Goal: Information Seeking & Learning: Compare options

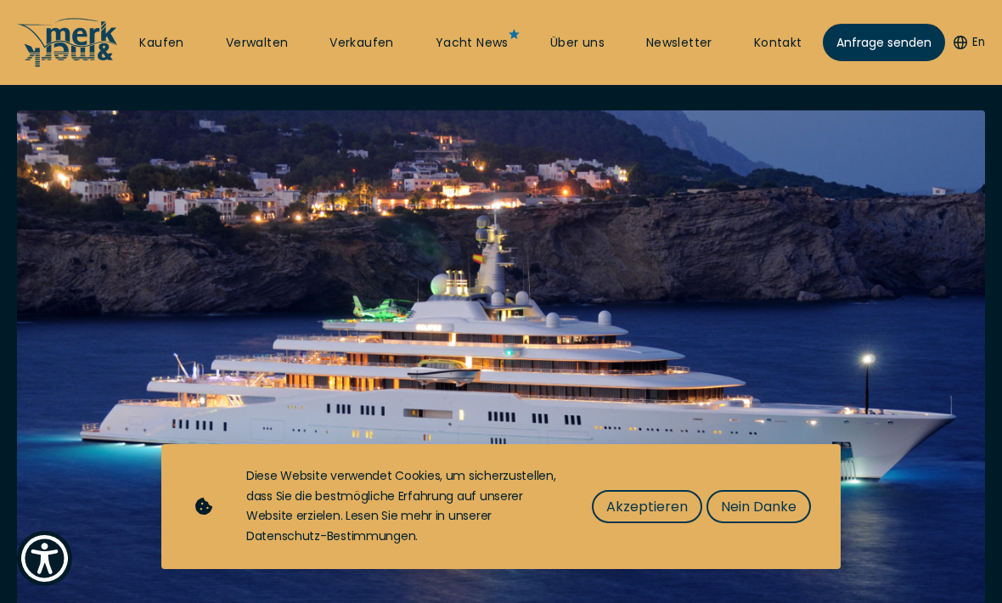
scroll to position [380, 0]
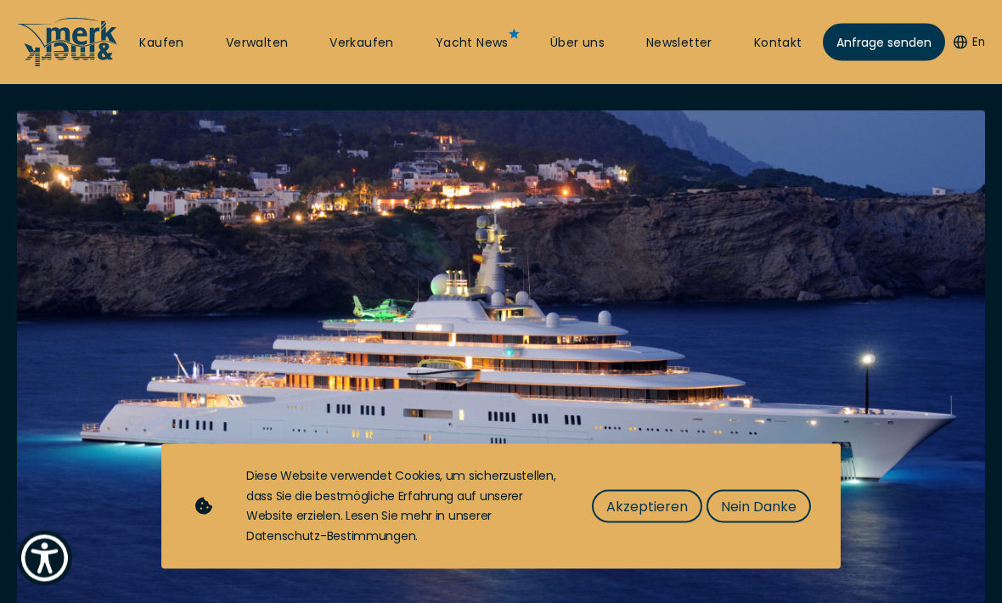
click at [408, 391] on img at bounding box center [501, 432] width 968 height 643
click at [643, 523] on button "Akzeptieren" at bounding box center [647, 506] width 110 height 33
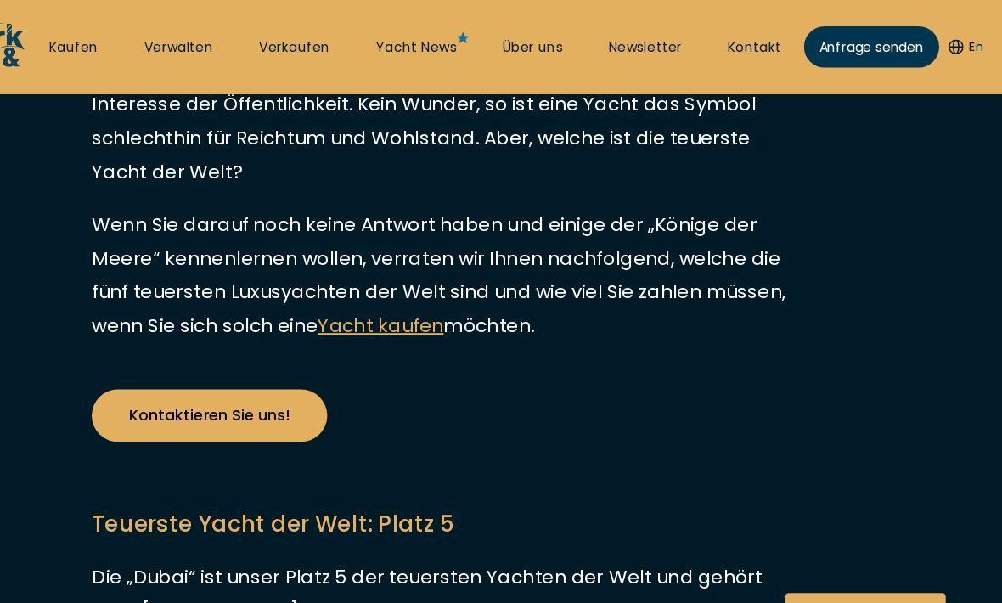
scroll to position [1115, 0]
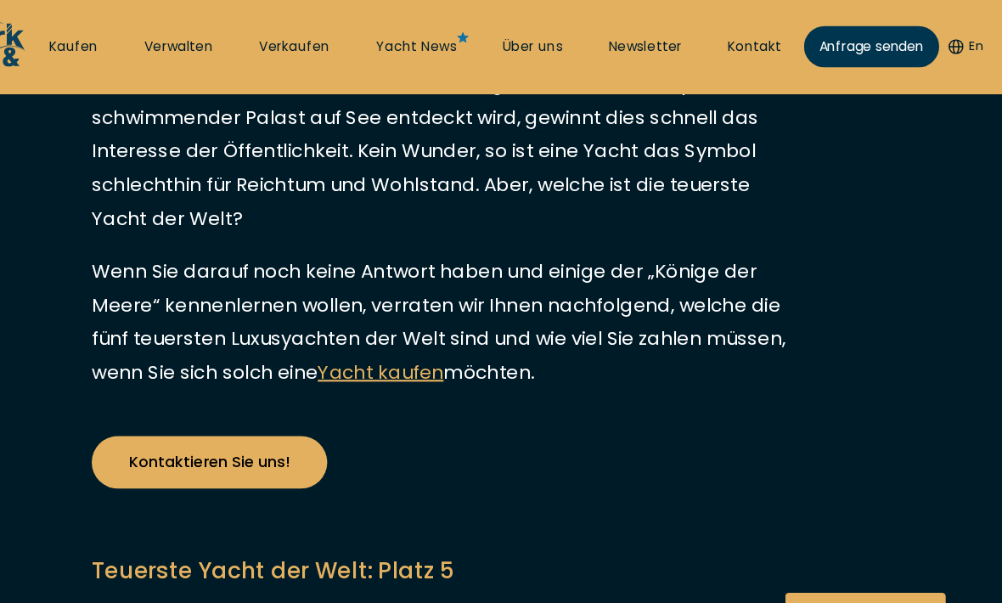
click at [139, 38] on link "Kaufen" at bounding box center [161, 43] width 44 height 17
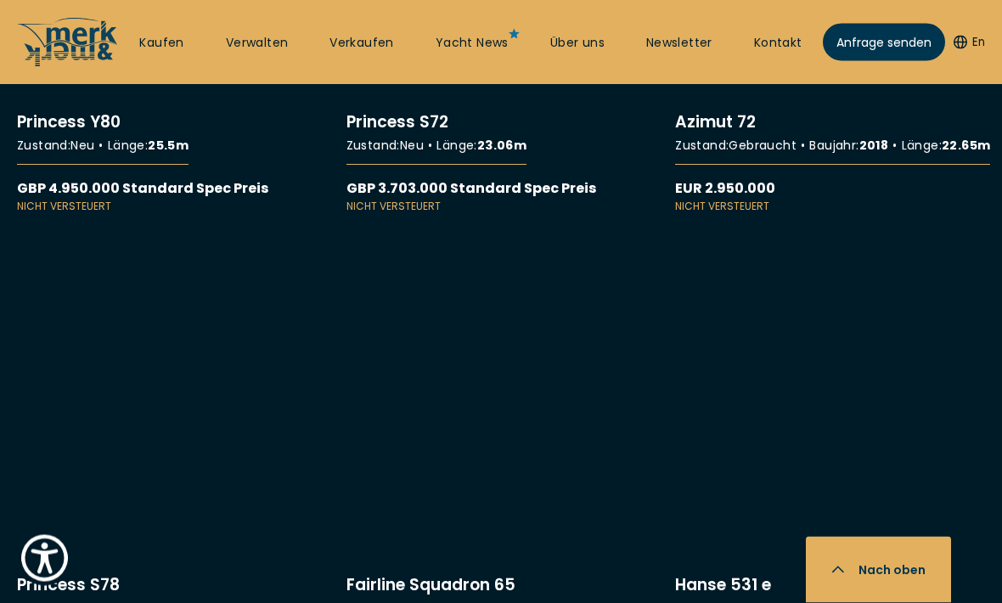
scroll to position [8725, 0]
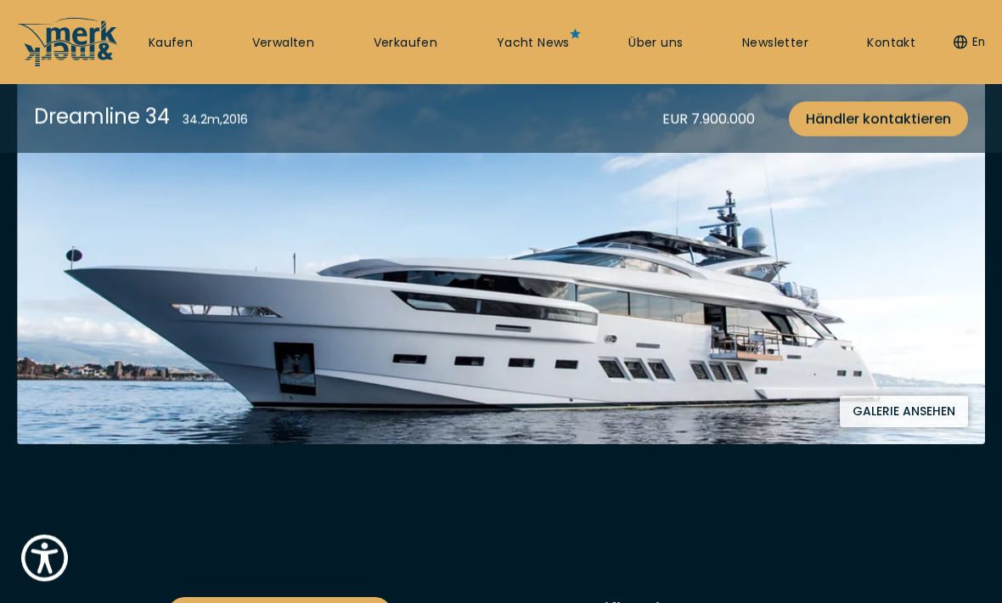
scroll to position [339, 0]
click at [904, 312] on img at bounding box center [501, 255] width 968 height 378
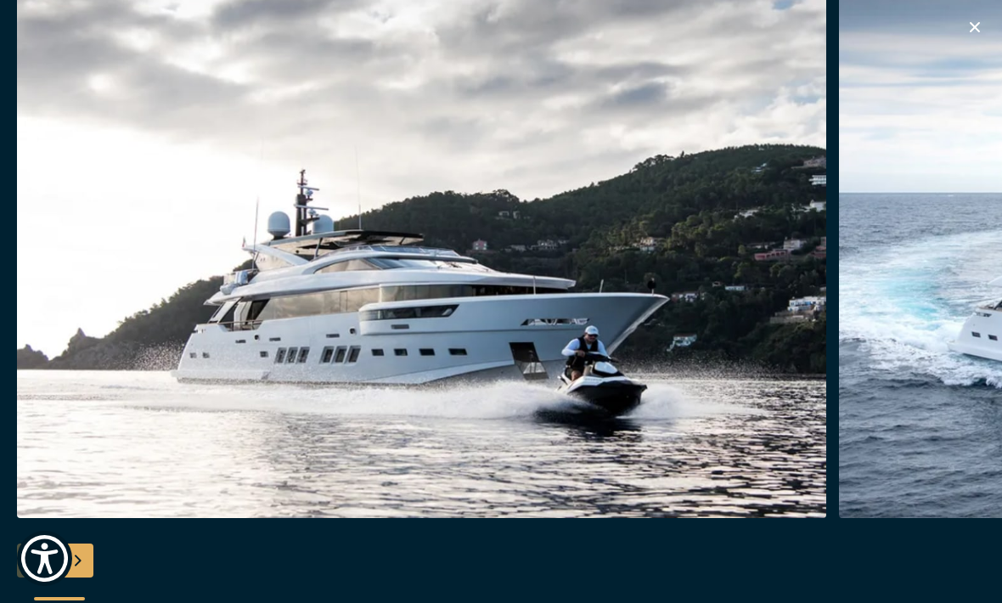
scroll to position [0, 0]
click at [980, 28] on icon "button" at bounding box center [974, 27] width 20 height 20
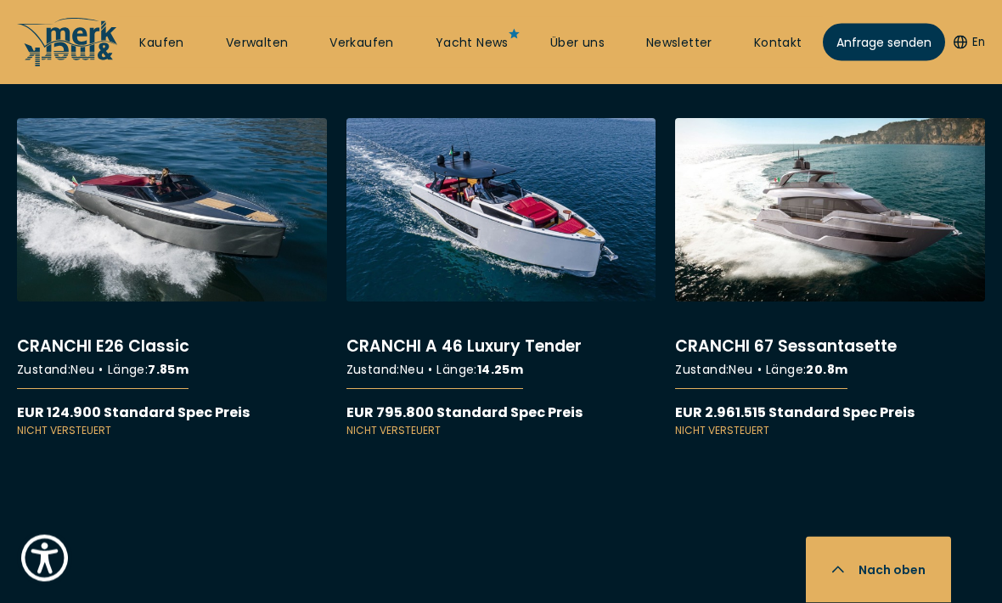
scroll to position [10705, 0]
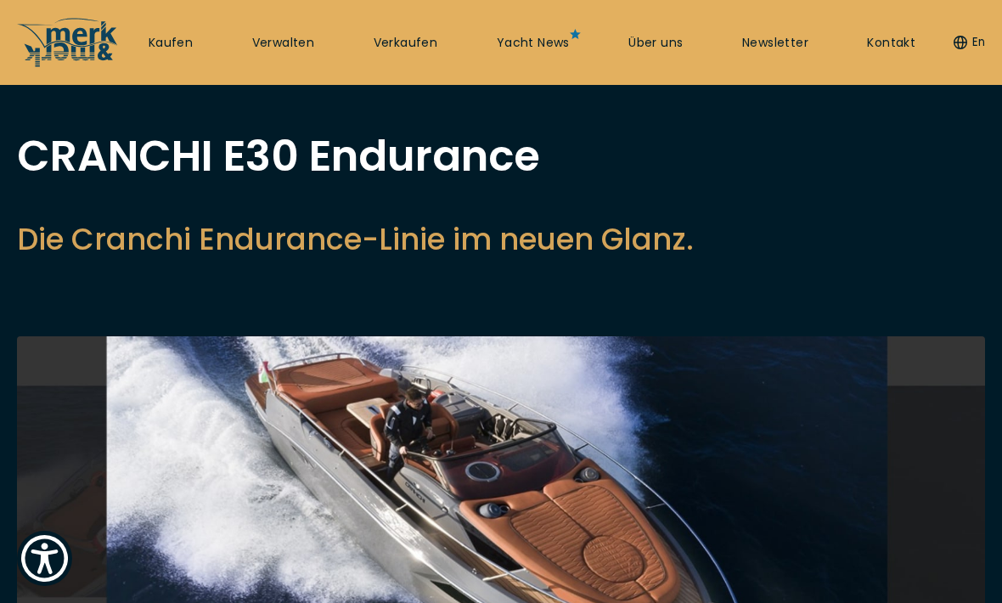
scroll to position [53, 0]
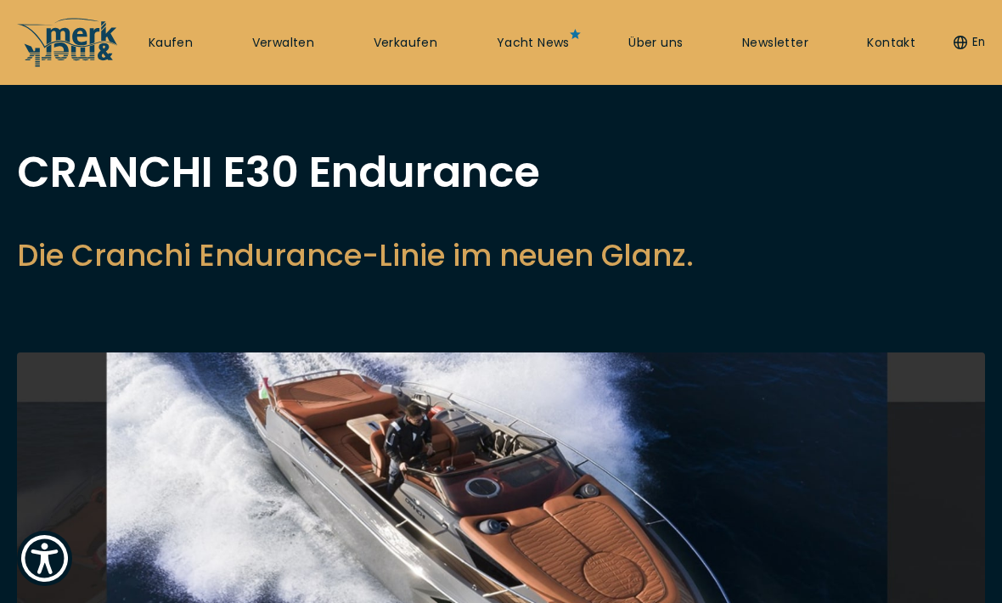
click at [689, 445] on img at bounding box center [501, 541] width 968 height 378
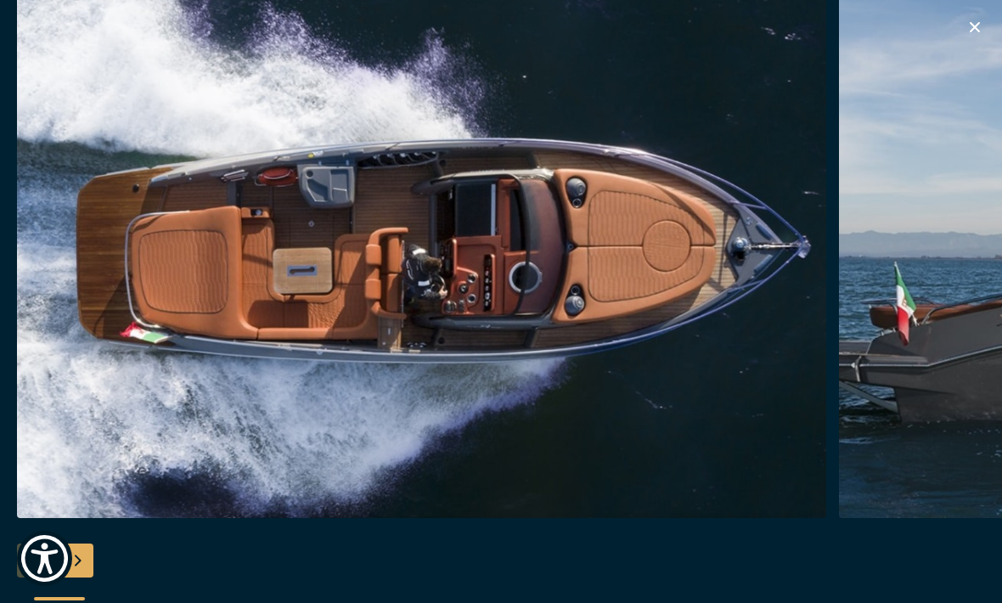
click at [976, 22] on icon "button" at bounding box center [974, 27] width 20 height 20
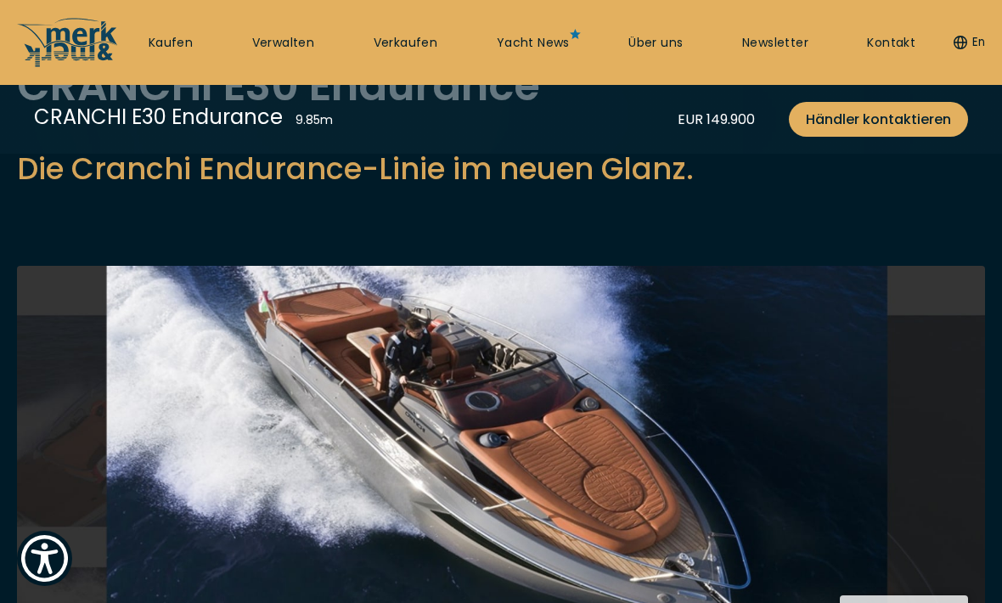
scroll to position [0, 0]
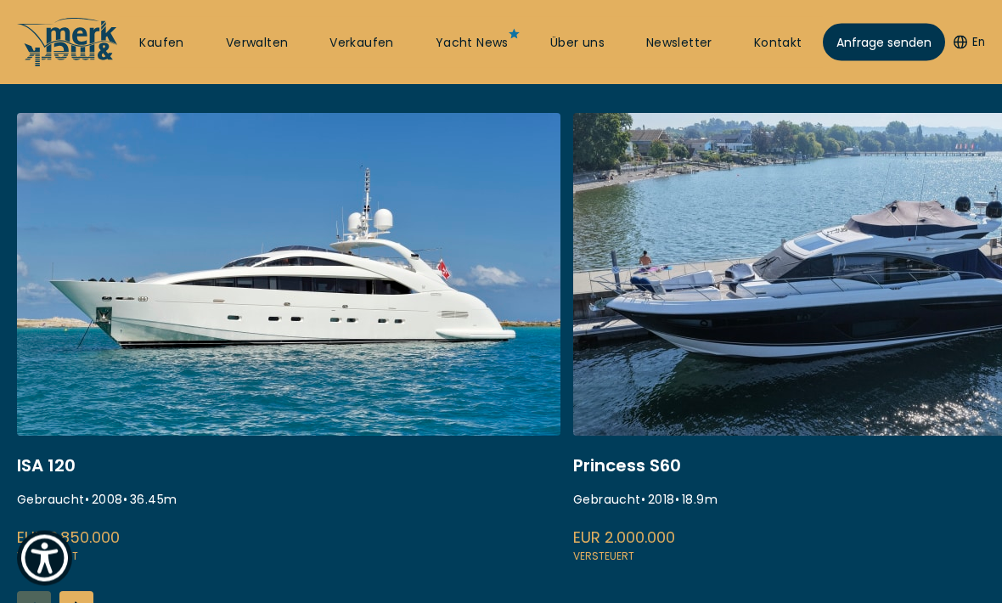
scroll to position [645, 0]
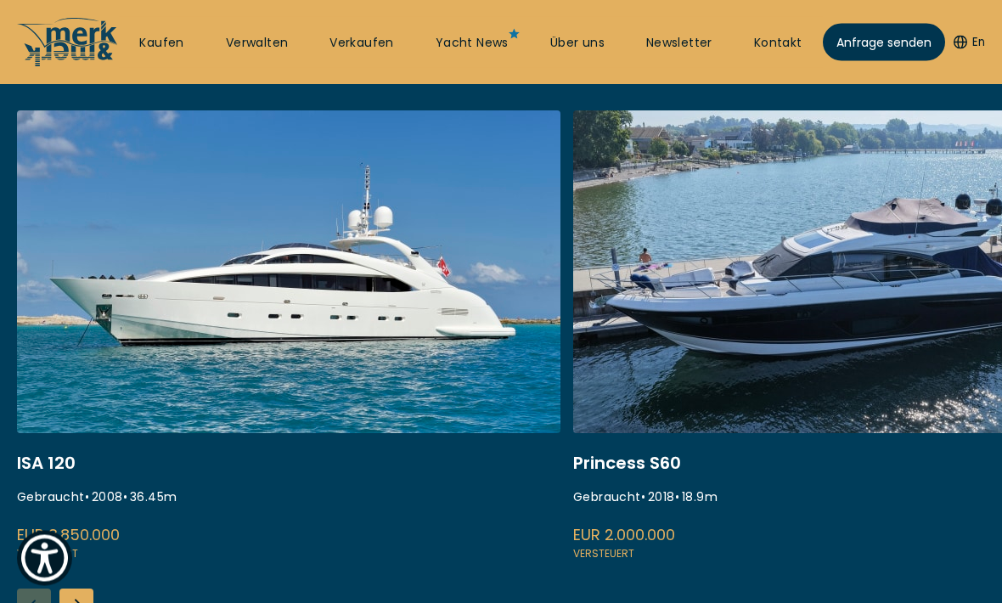
click at [419, 284] on link at bounding box center [288, 337] width 543 height 453
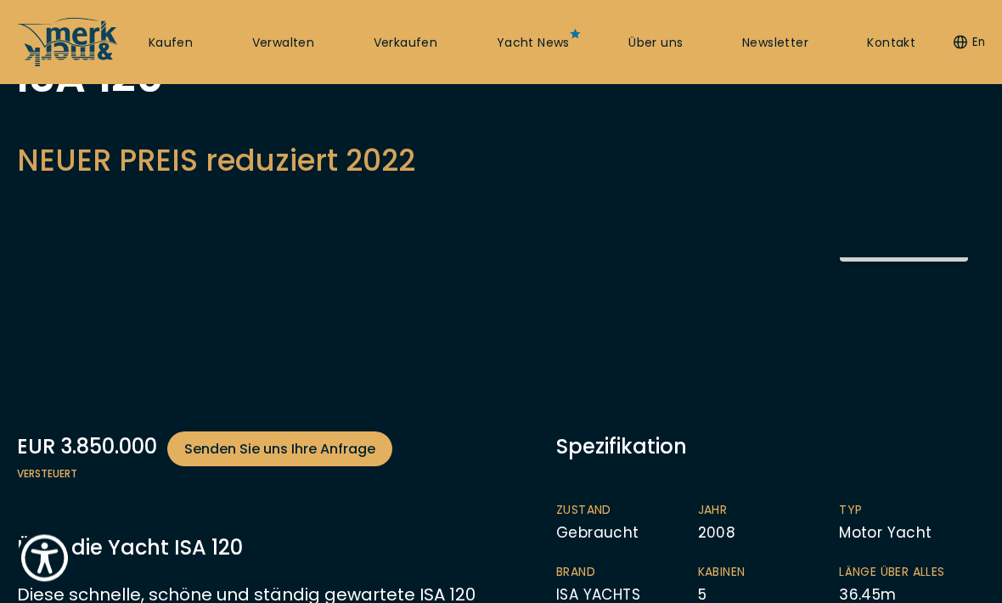
scroll to position [150, 0]
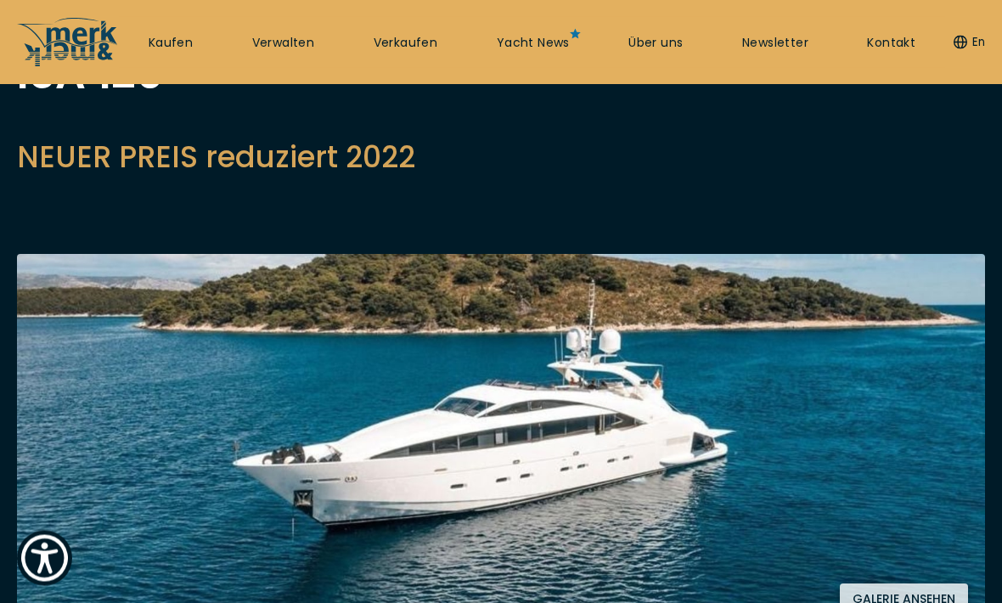
click at [741, 344] on img at bounding box center [501, 444] width 968 height 378
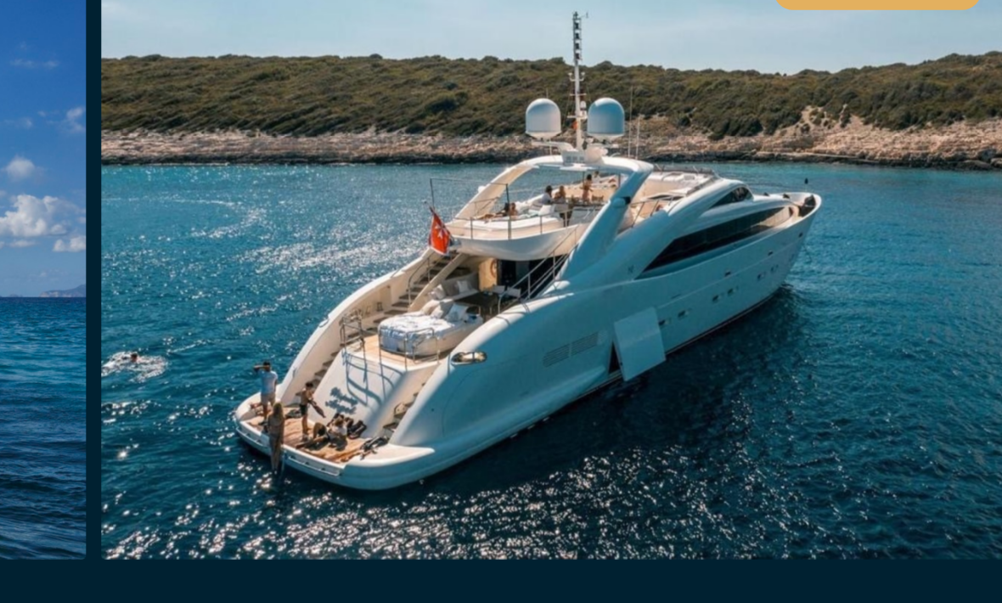
scroll to position [183, 0]
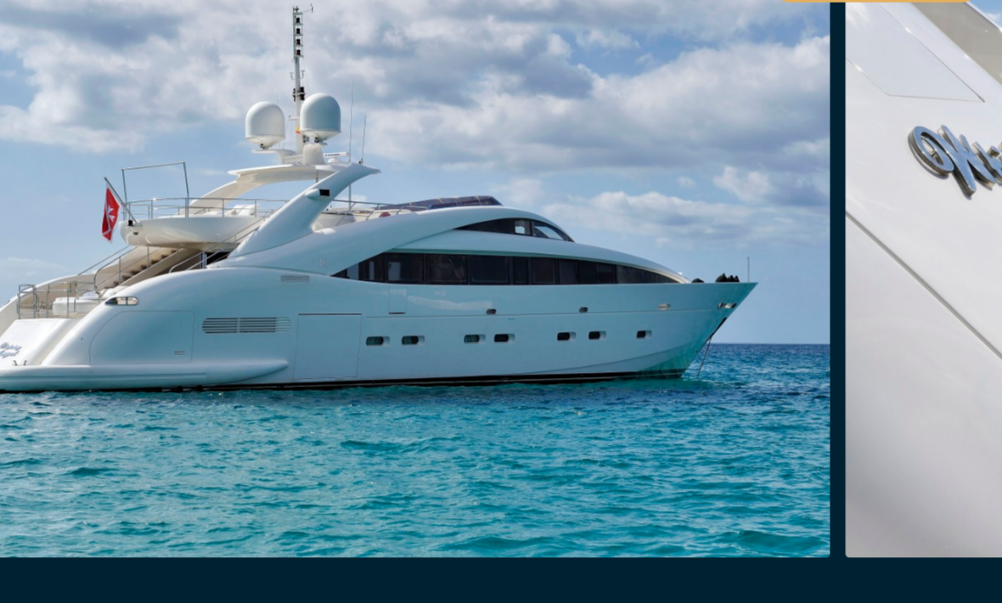
scroll to position [239, 0]
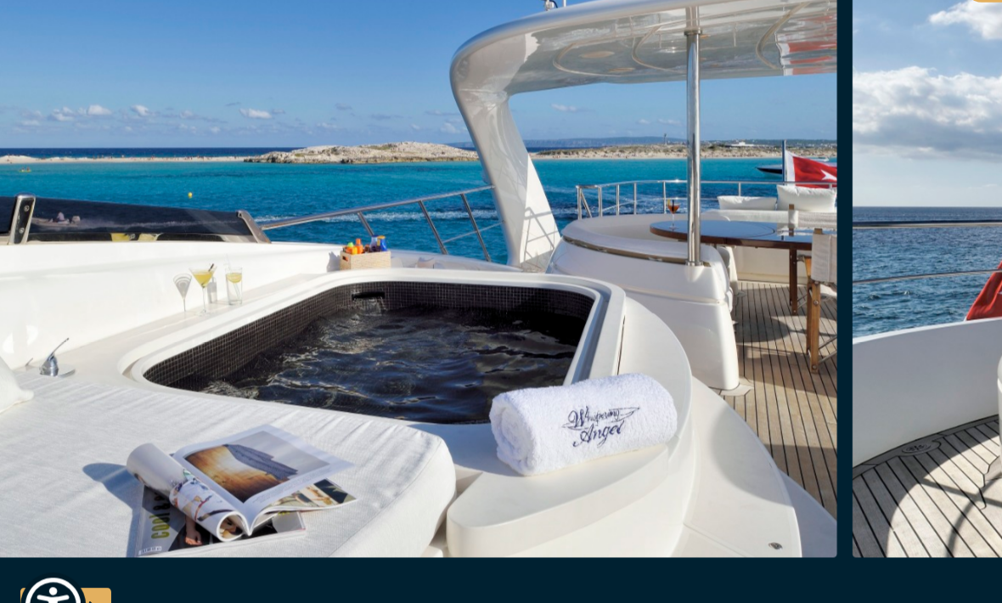
click at [97, 152] on img "button" at bounding box center [299, 246] width 809 height 543
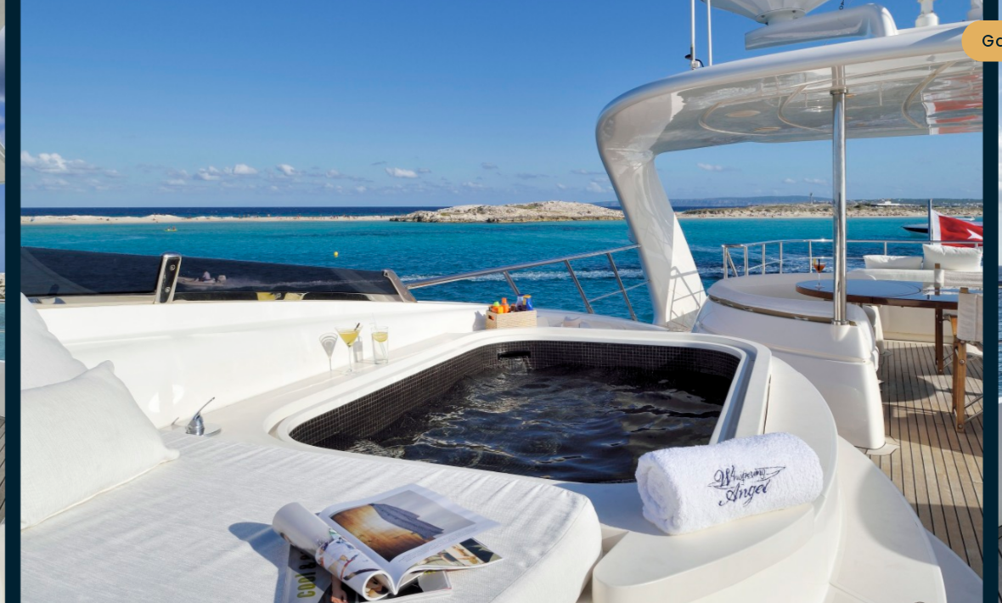
scroll to position [0, 0]
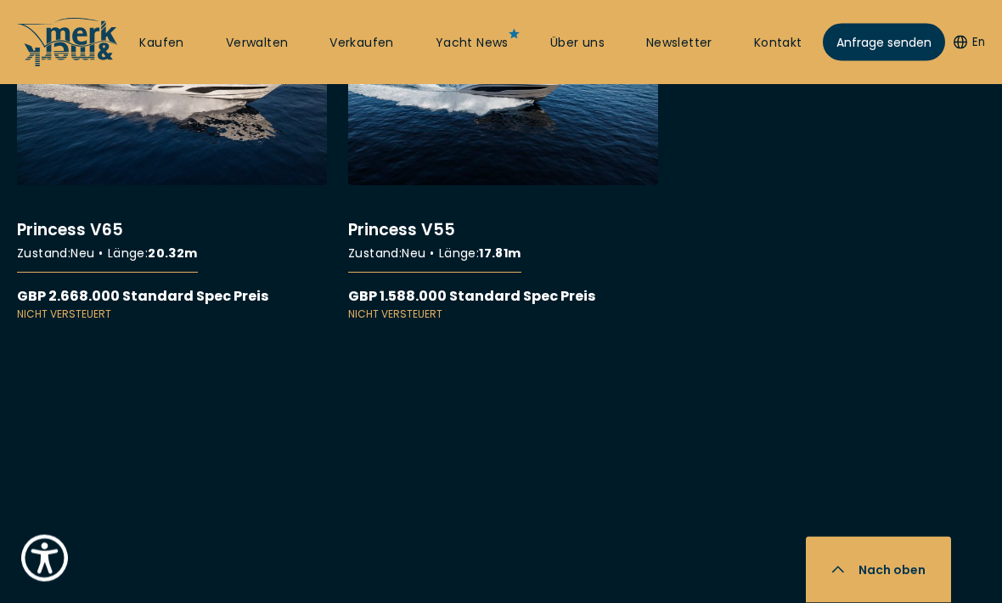
scroll to position [14150, 0]
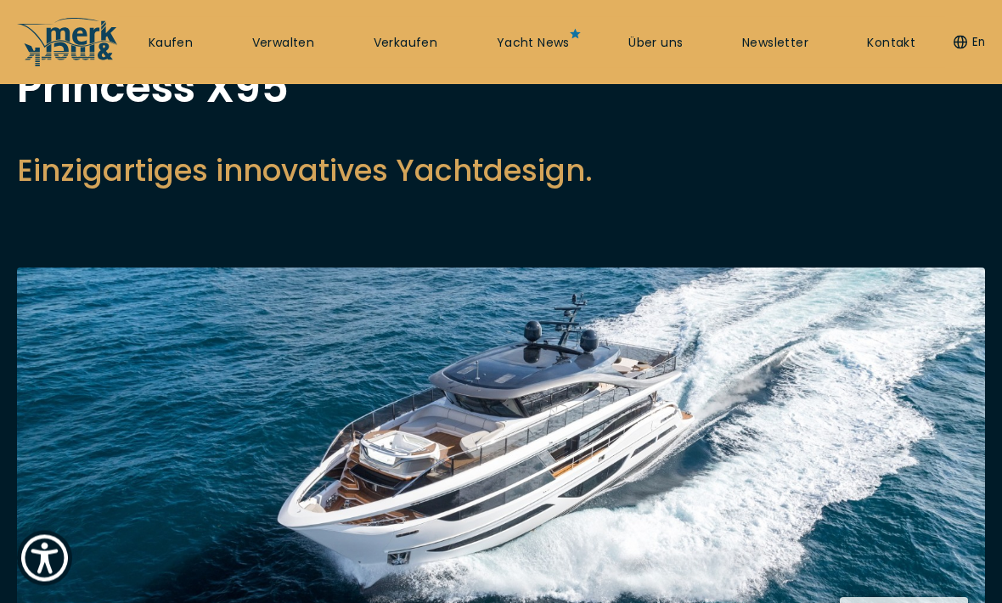
click at [676, 441] on img at bounding box center [501, 457] width 968 height 378
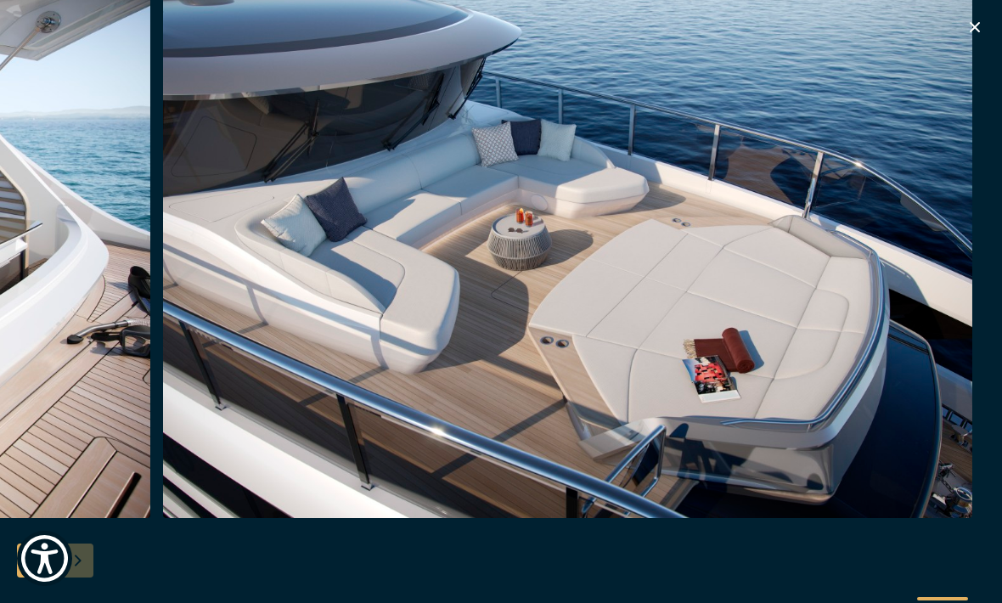
click at [993, 14] on div at bounding box center [501, 302] width 1002 height 654
click at [974, 30] on icon "button" at bounding box center [974, 27] width 20 height 20
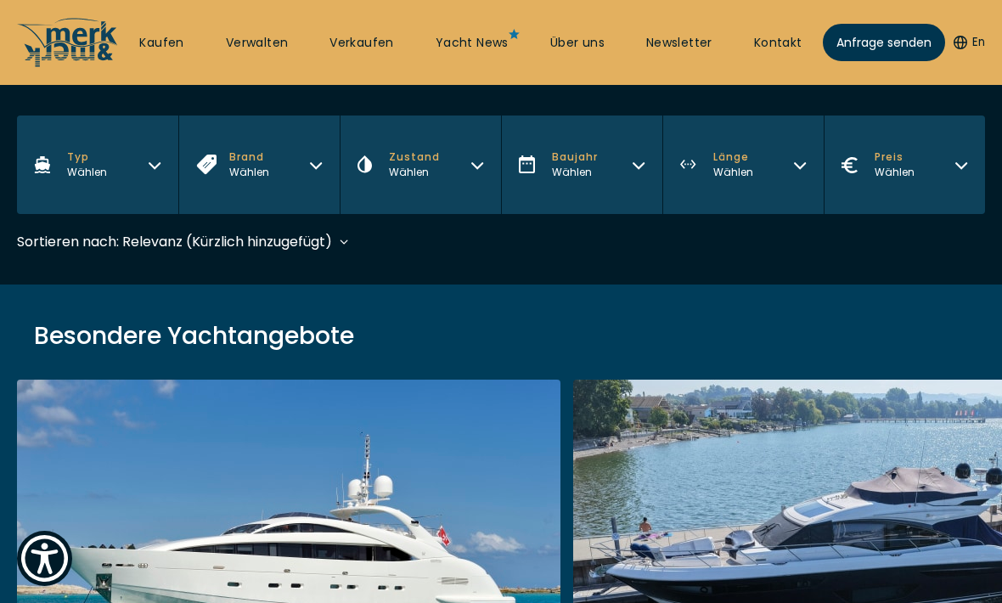
scroll to position [389, 0]
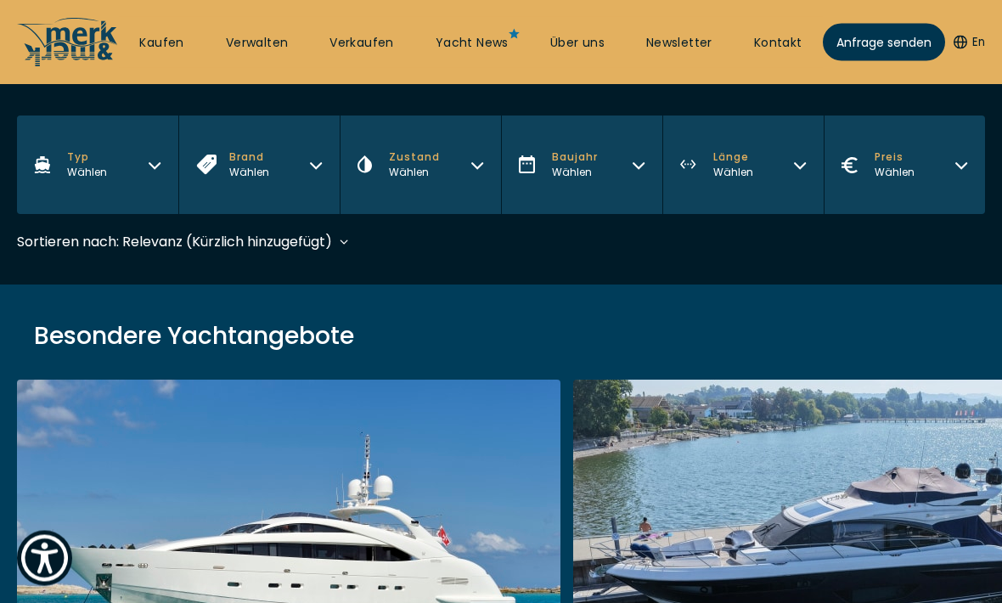
click at [391, 172] on div "Wählen" at bounding box center [414, 173] width 51 height 15
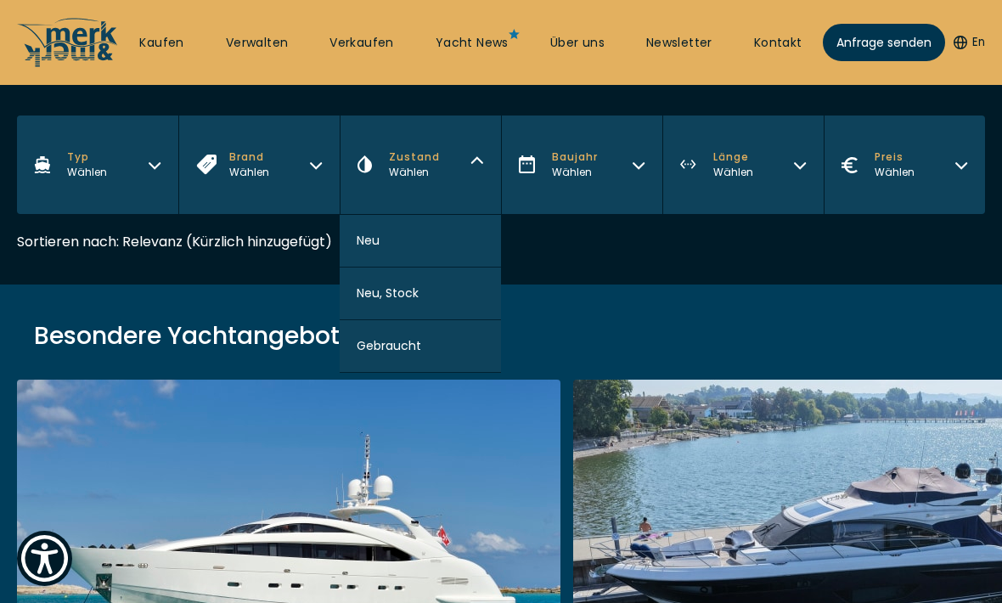
click at [388, 253] on button "Neu" at bounding box center [420, 241] width 161 height 53
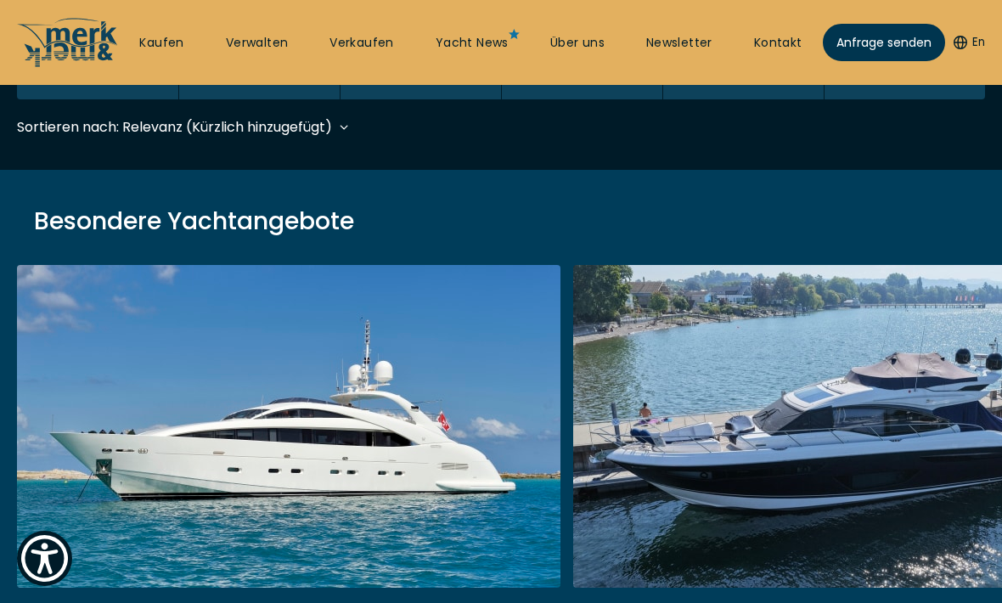
scroll to position [505, 0]
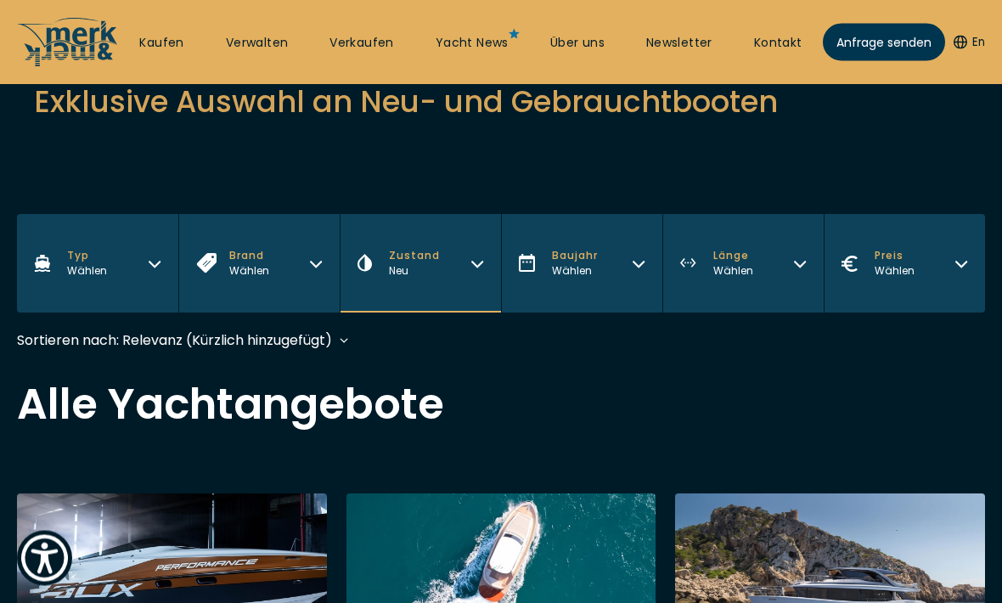
scroll to position [283, 0]
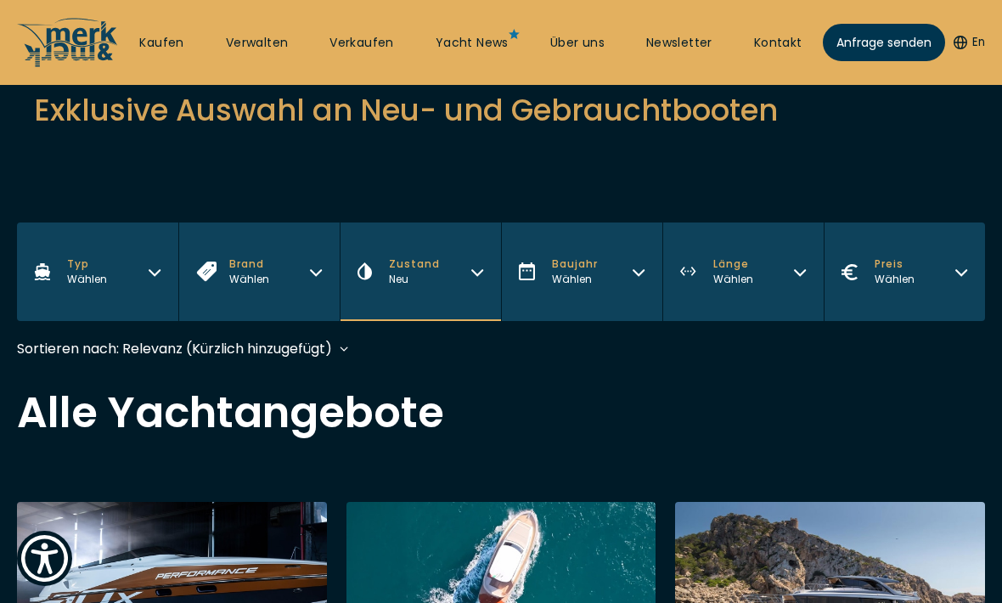
click at [174, 44] on link "Kaufen" at bounding box center [161, 43] width 44 height 17
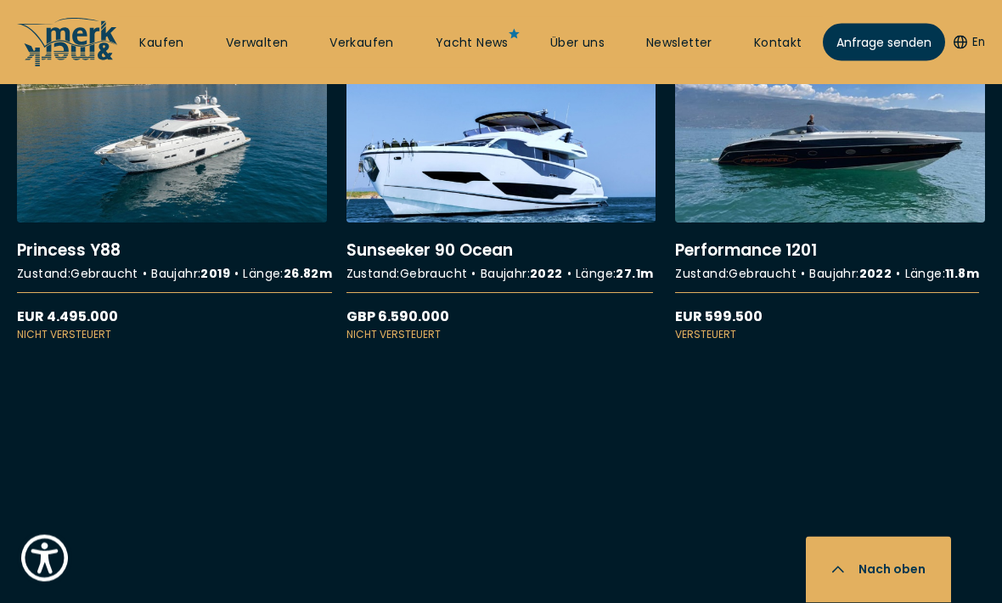
scroll to position [7036, 0]
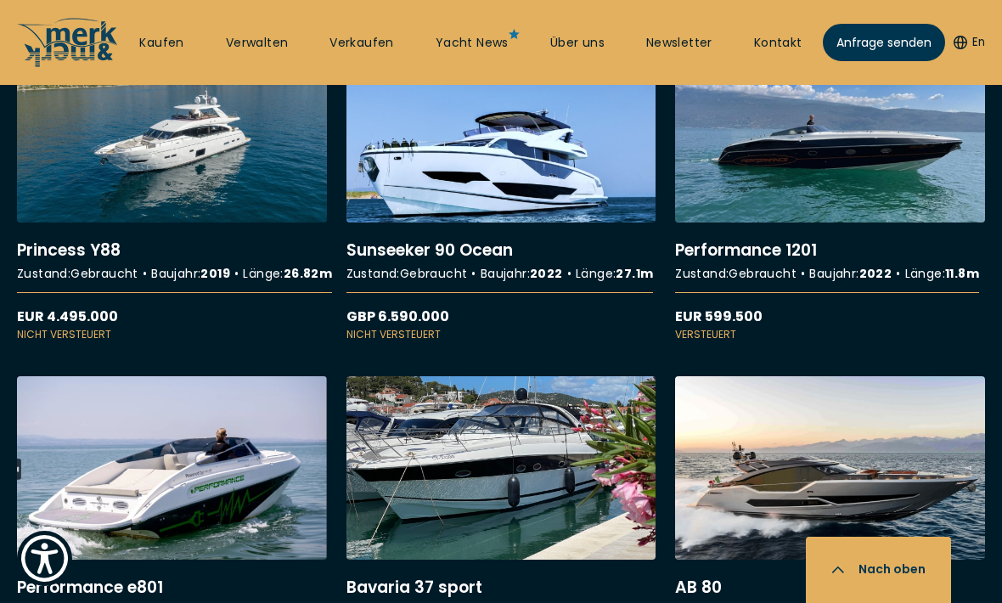
click at [539, 342] on link "More details about Sunseeker 90 Ocean" at bounding box center [501, 190] width 310 height 304
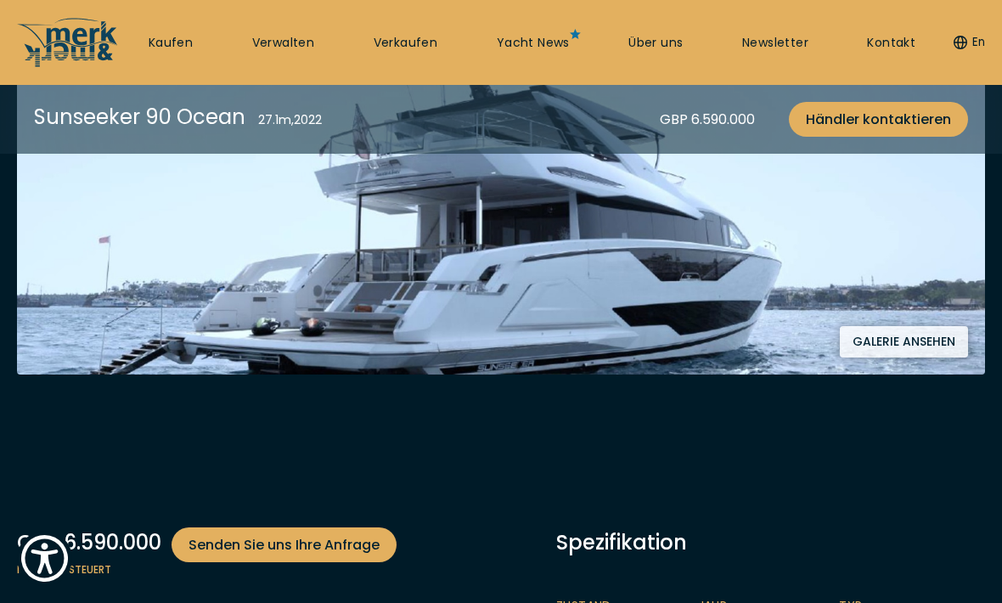
scroll to position [381, 0]
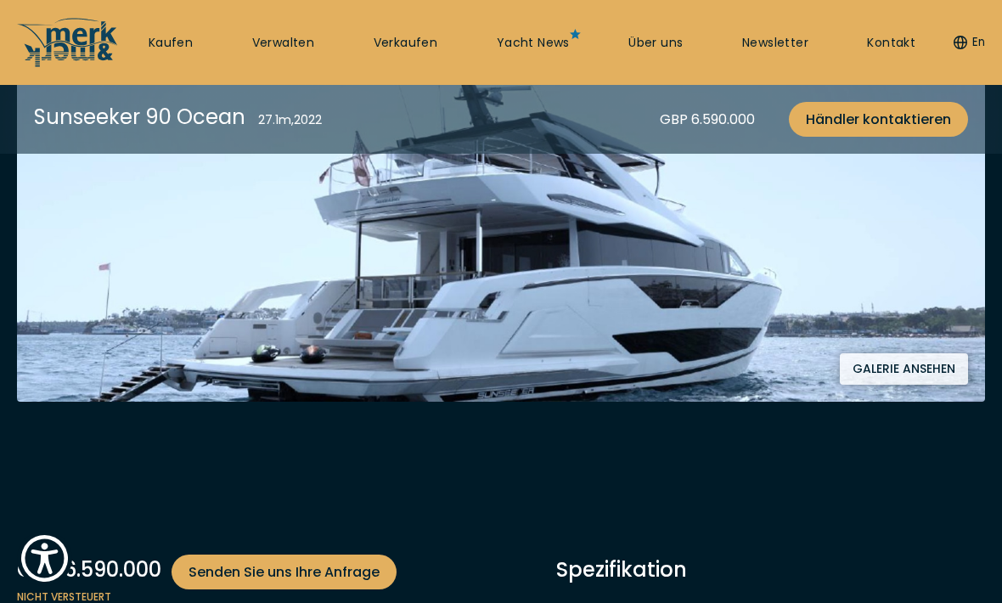
click at [810, 286] on img at bounding box center [501, 213] width 968 height 378
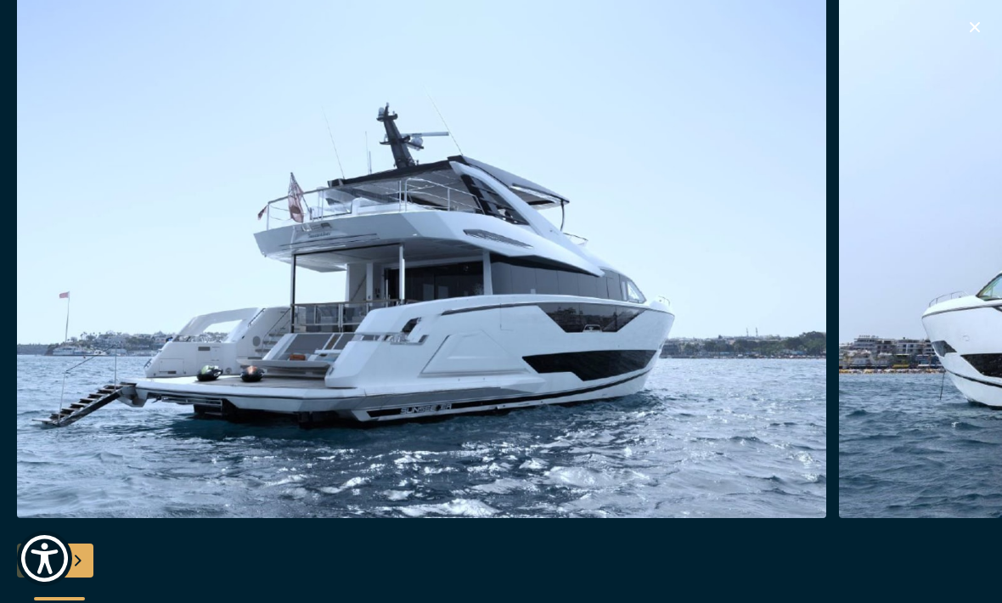
click at [137, 391] on img "button" at bounding box center [421, 246] width 809 height 543
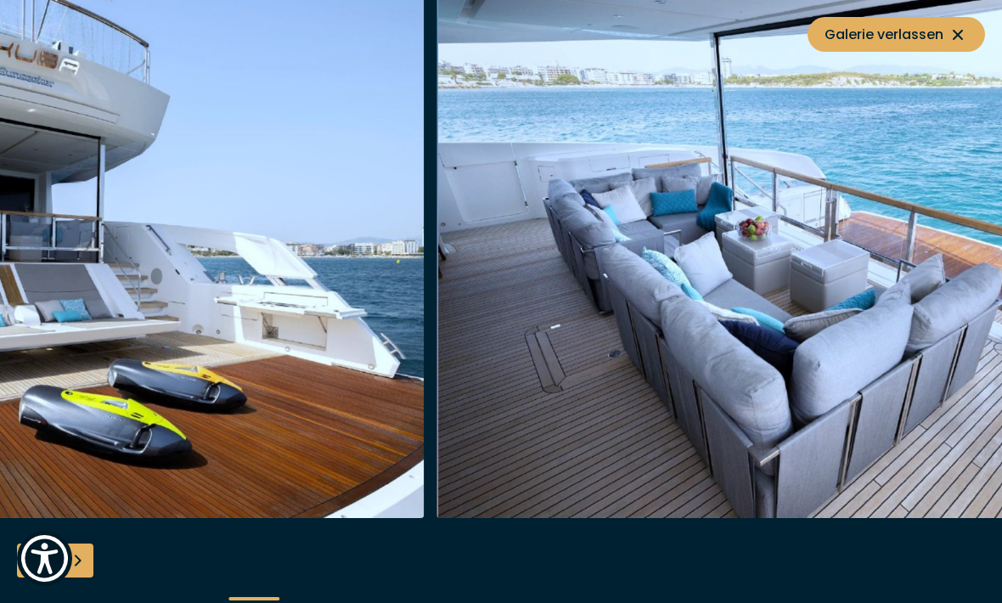
scroll to position [264, 0]
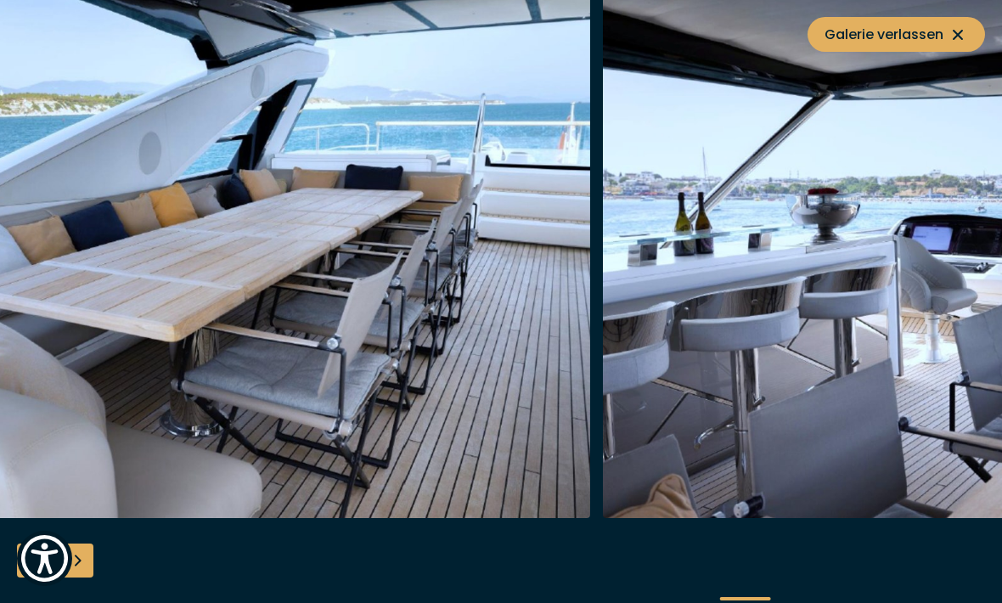
click at [926, 226] on img "button" at bounding box center [1007, 246] width 809 height 543
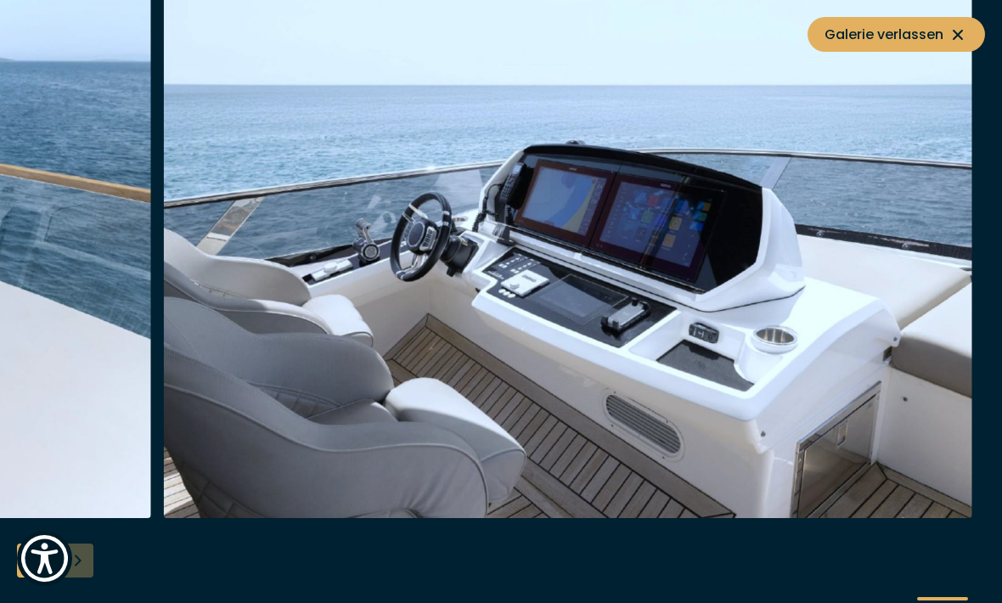
scroll to position [0, 0]
click at [950, 38] on icon at bounding box center [958, 35] width 20 height 20
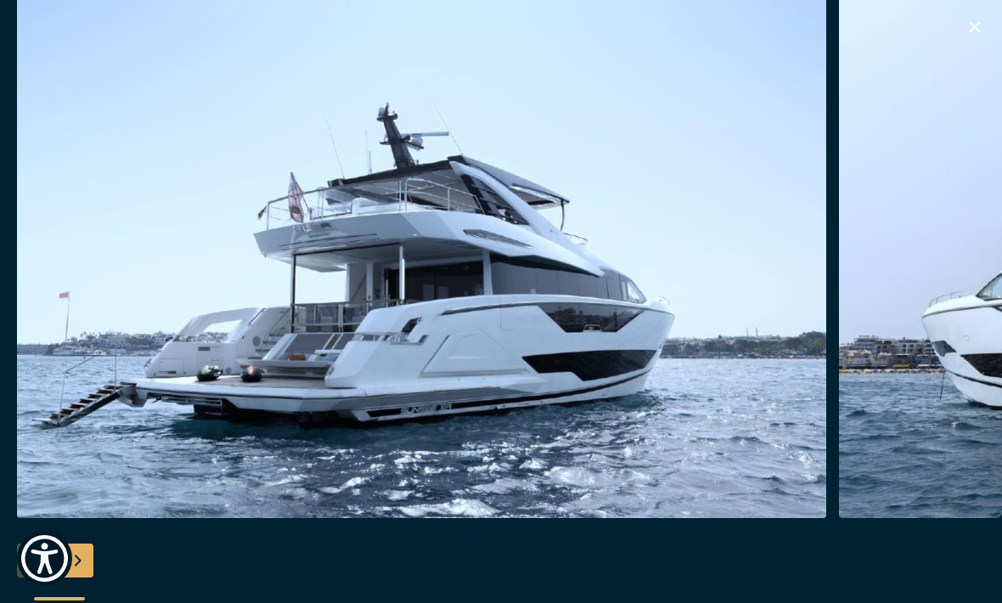
click at [967, 27] on icon "button" at bounding box center [974, 27] width 20 height 20
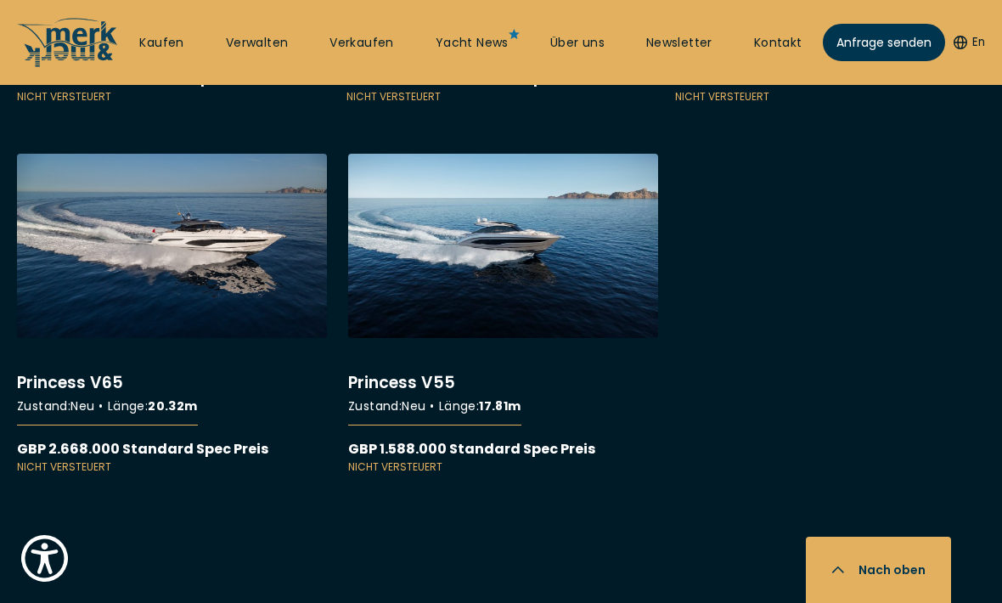
scroll to position [13996, 0]
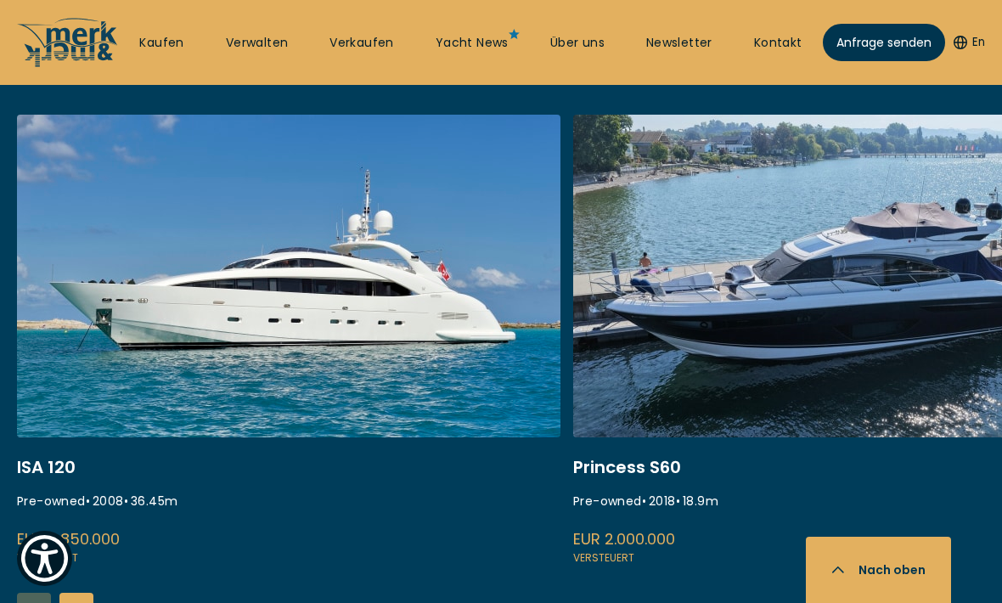
scroll to position [649, 0]
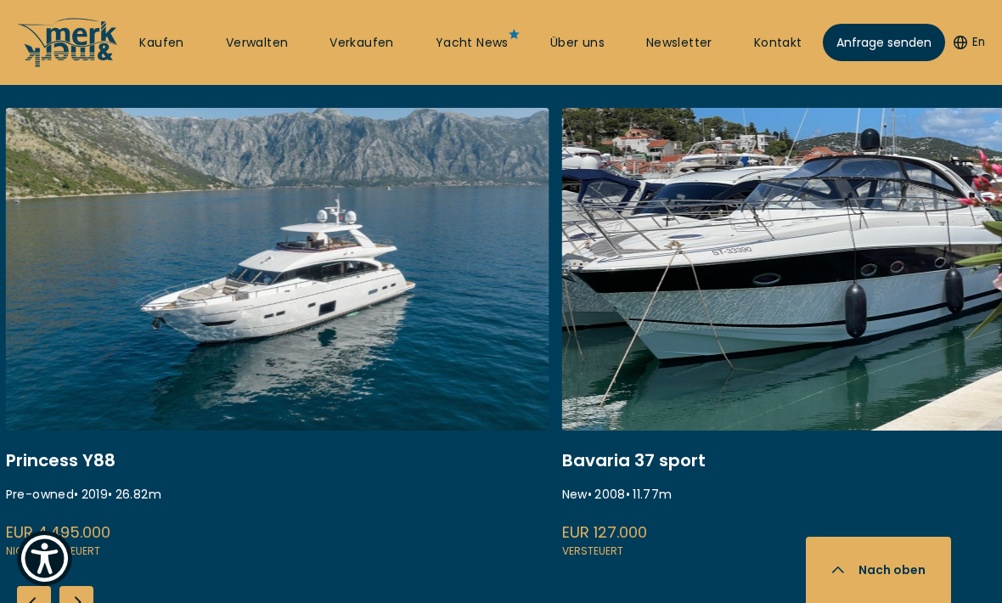
click at [646, 296] on link at bounding box center [833, 334] width 543 height 453
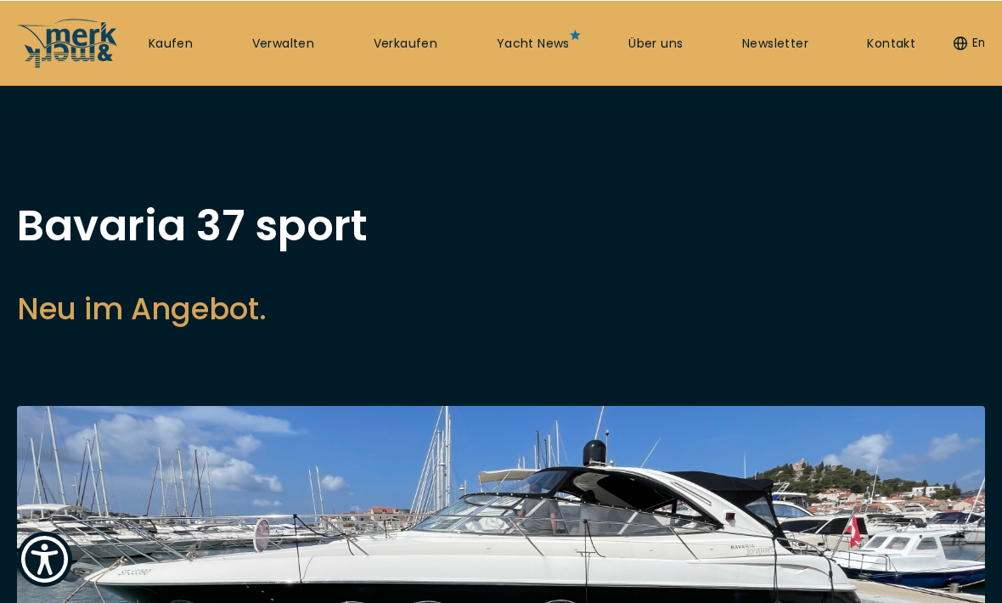
scroll to position [649, 0]
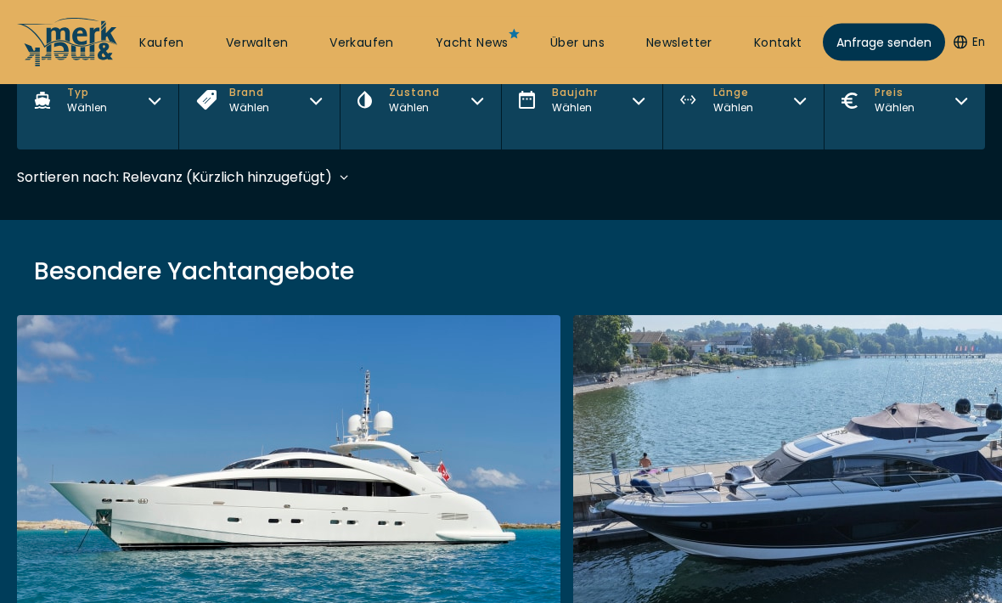
scroll to position [454, 0]
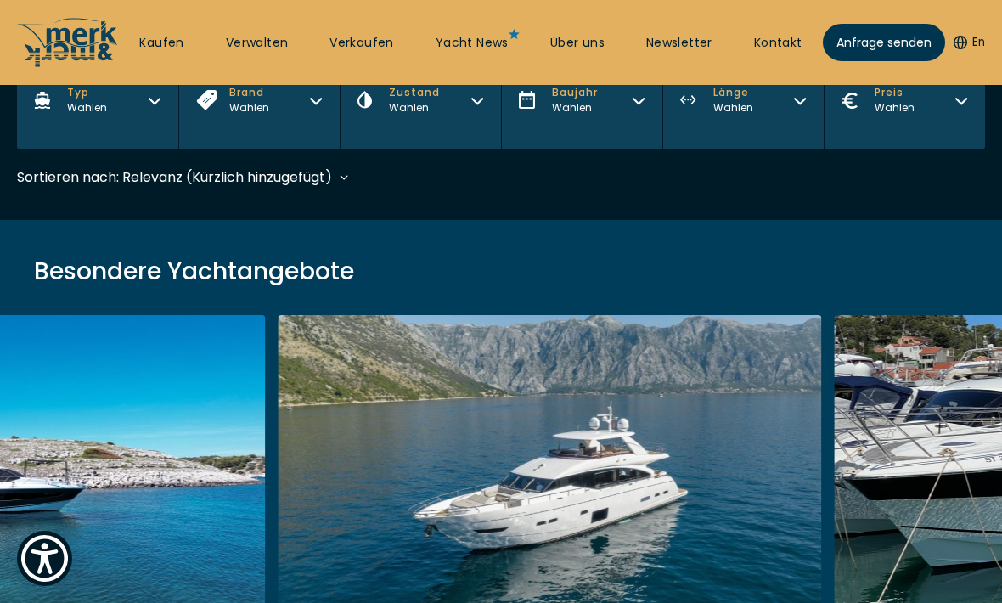
click at [667, 531] on link at bounding box center [549, 541] width 543 height 453
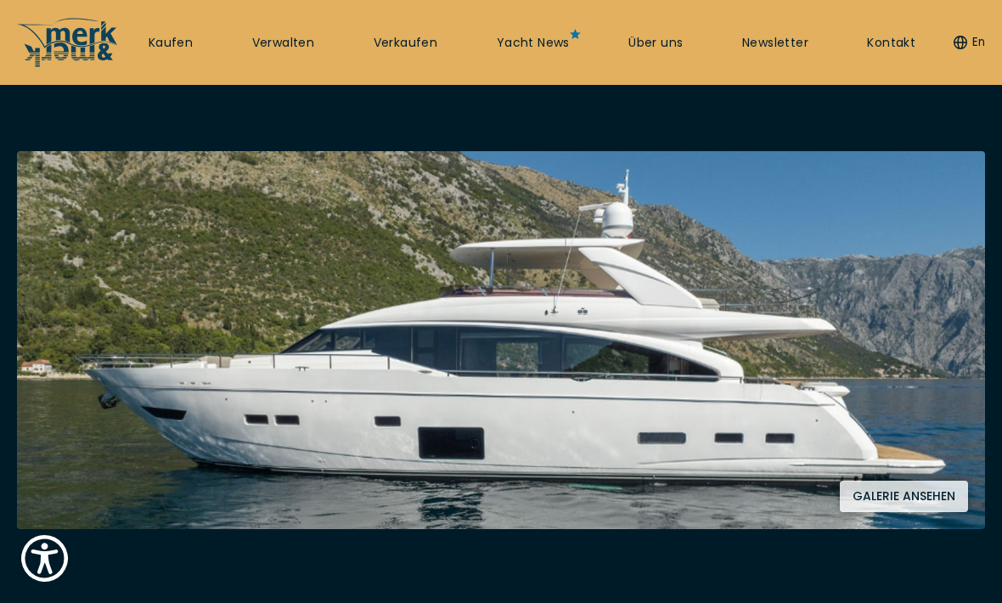
scroll to position [262, 0]
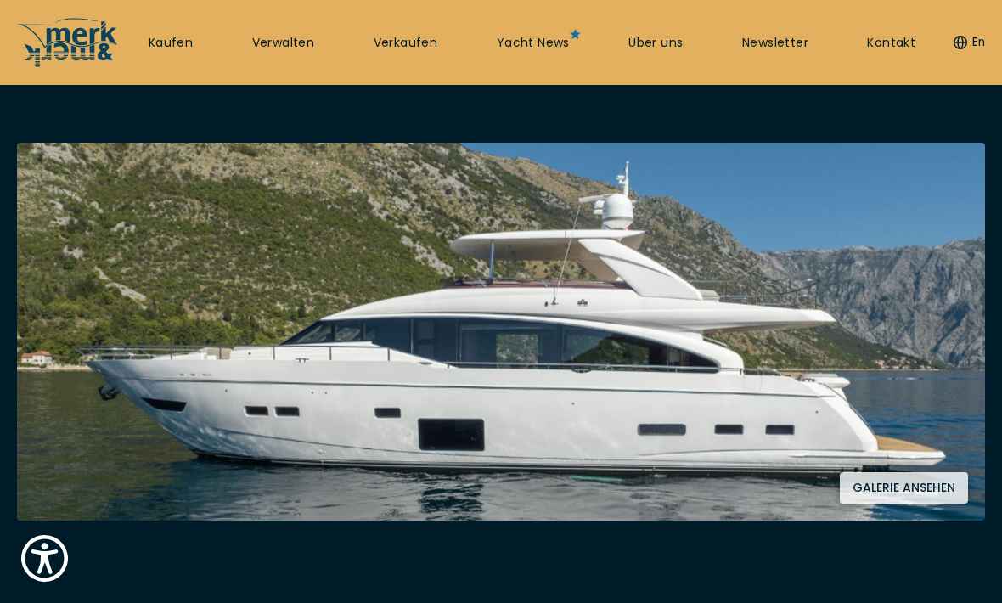
click at [914, 476] on button "Galerie ansehen" at bounding box center [904, 487] width 128 height 31
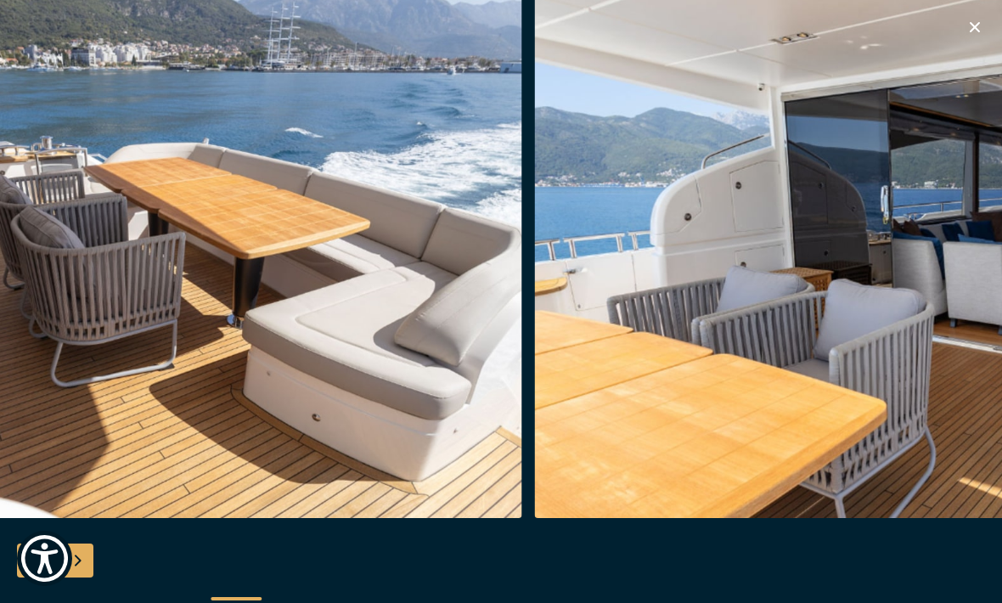
click at [973, 20] on icon "button" at bounding box center [974, 27] width 20 height 20
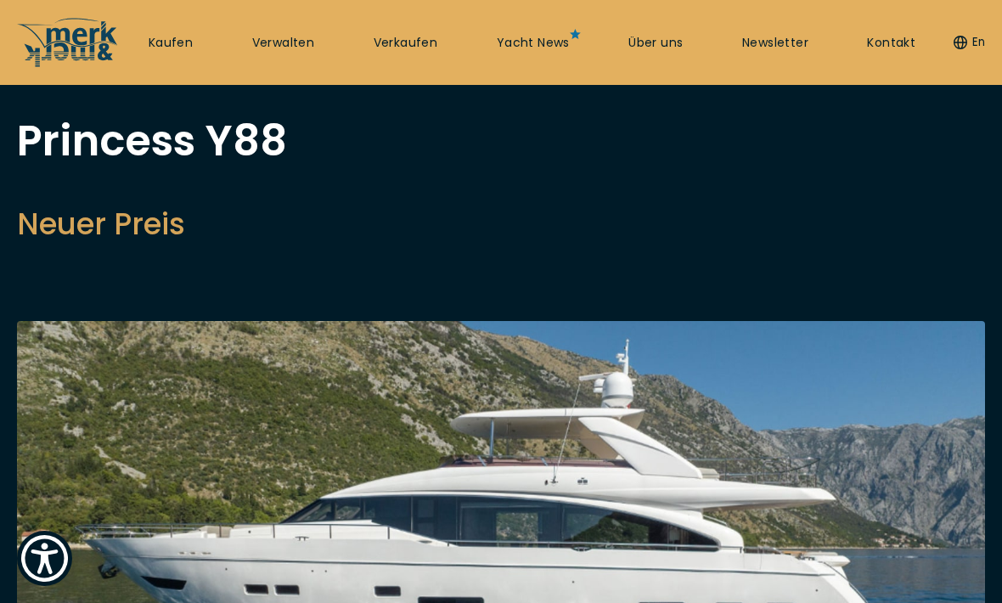
scroll to position [0, 0]
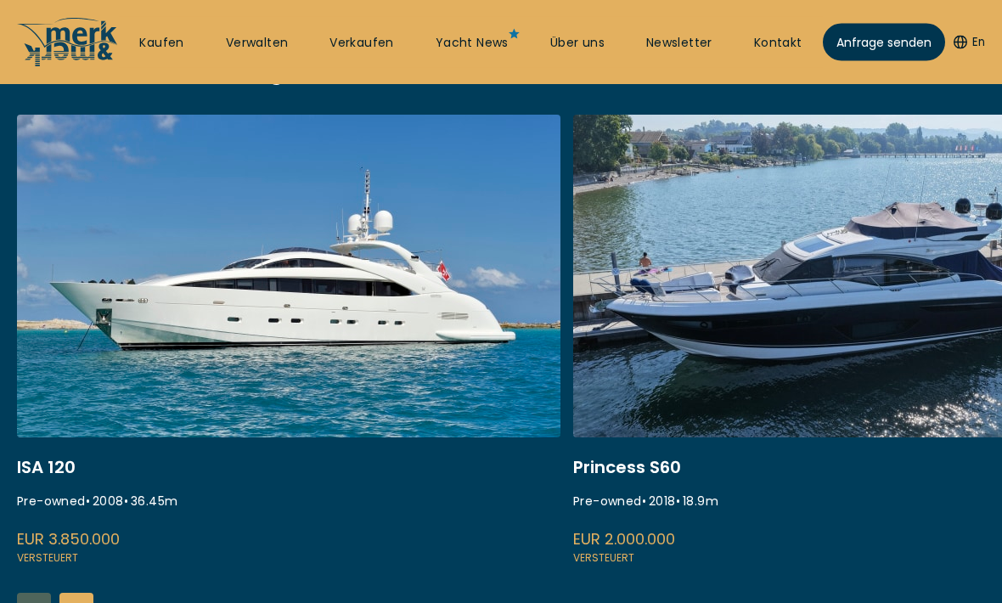
scroll to position [642, 0]
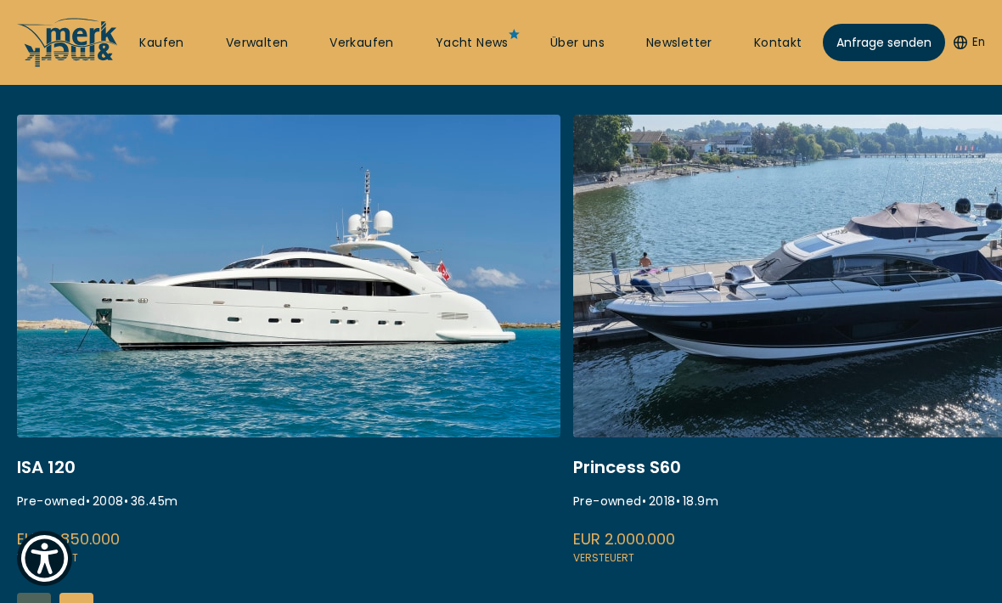
click at [438, 326] on link at bounding box center [288, 341] width 543 height 453
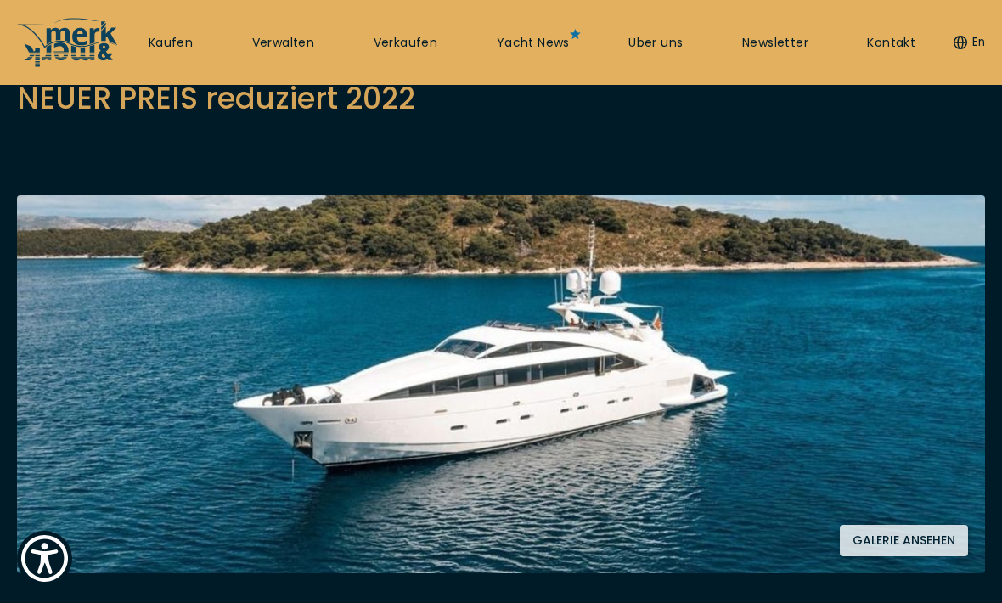
scroll to position [189, 0]
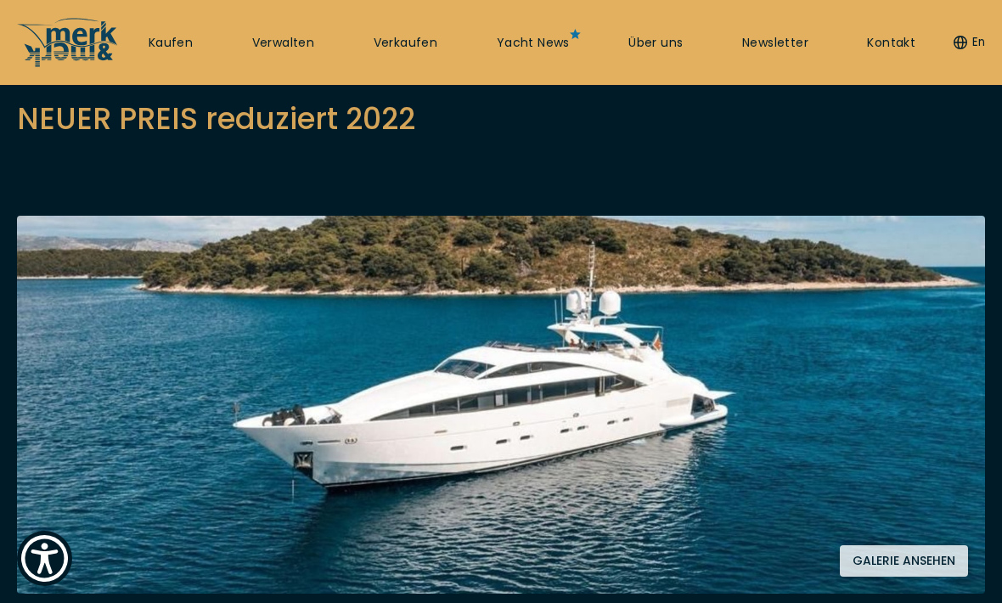
click at [638, 381] on img at bounding box center [501, 405] width 968 height 378
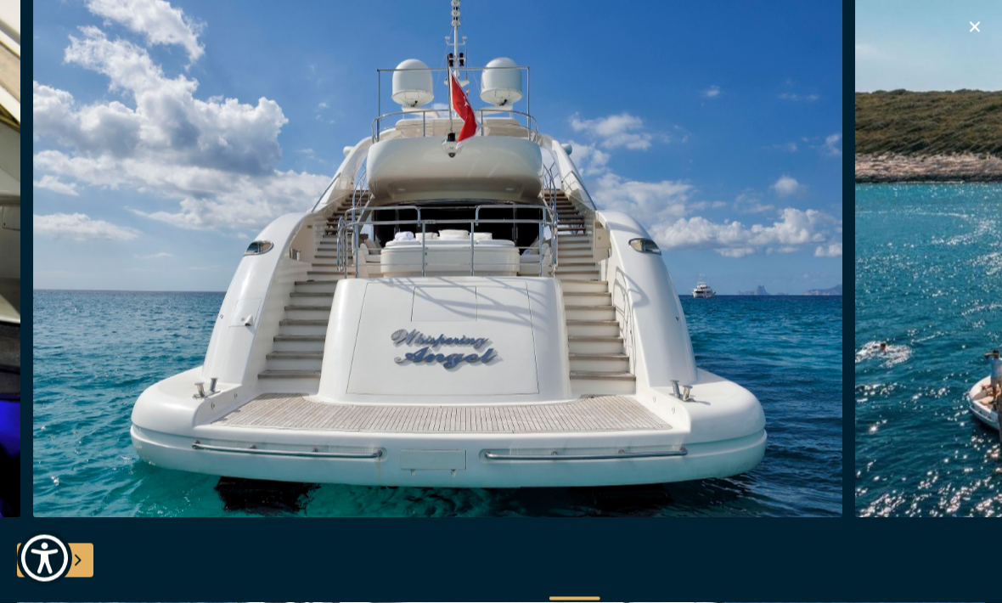
scroll to position [0, 0]
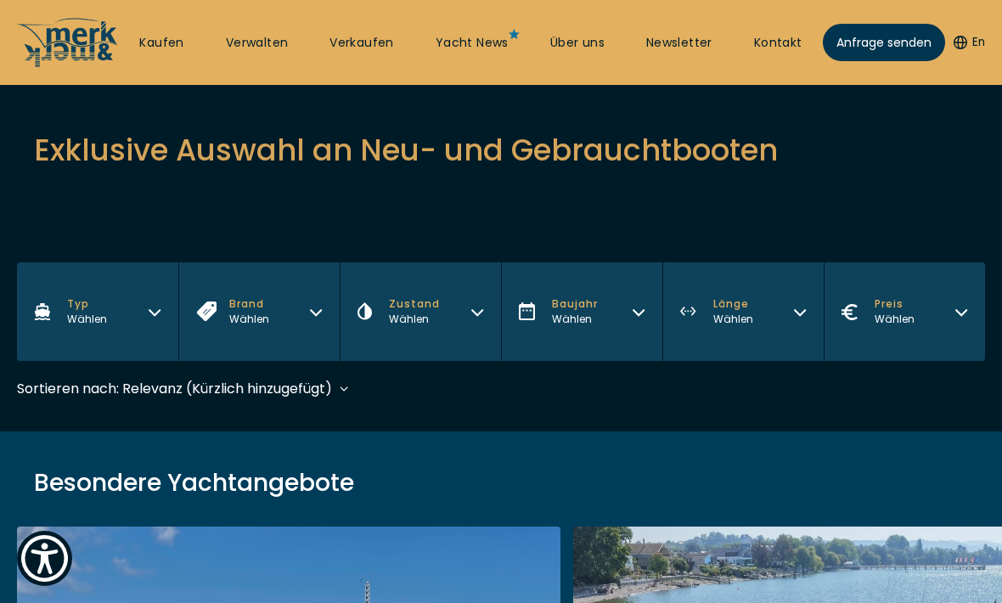
scroll to position [240, 0]
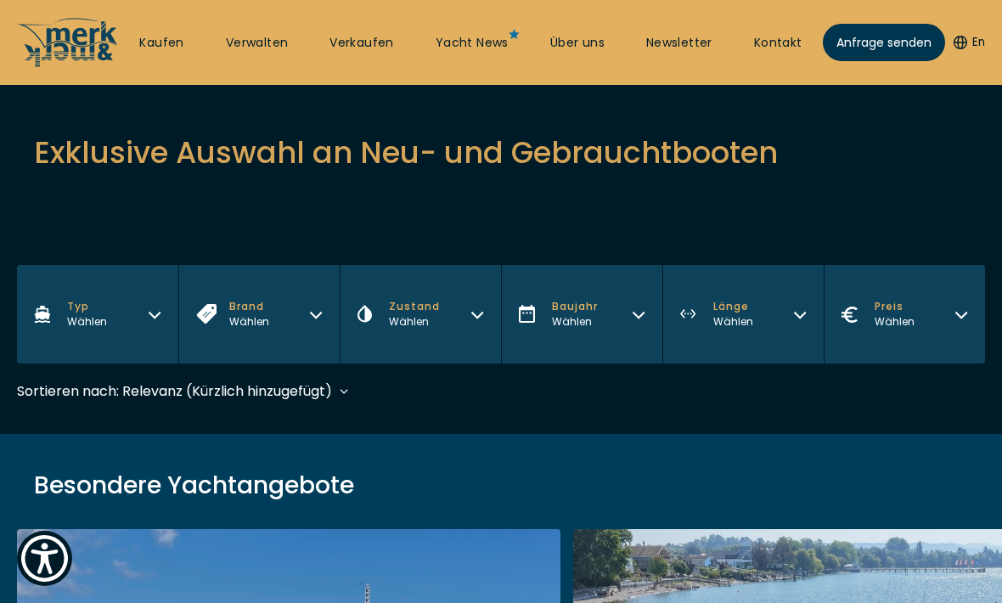
click at [885, 318] on div "Wählen" at bounding box center [895, 321] width 40 height 15
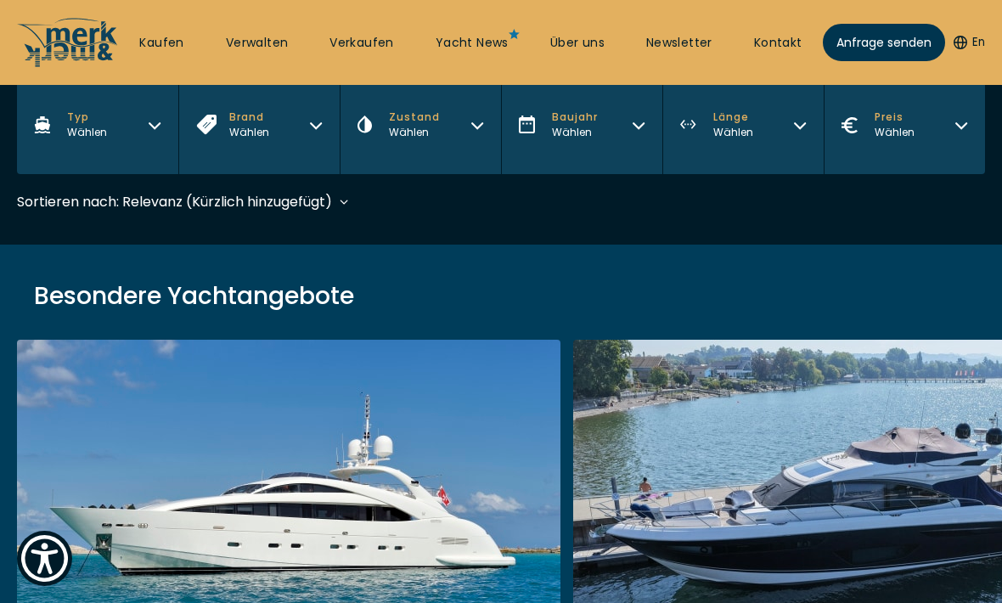
scroll to position [421, 0]
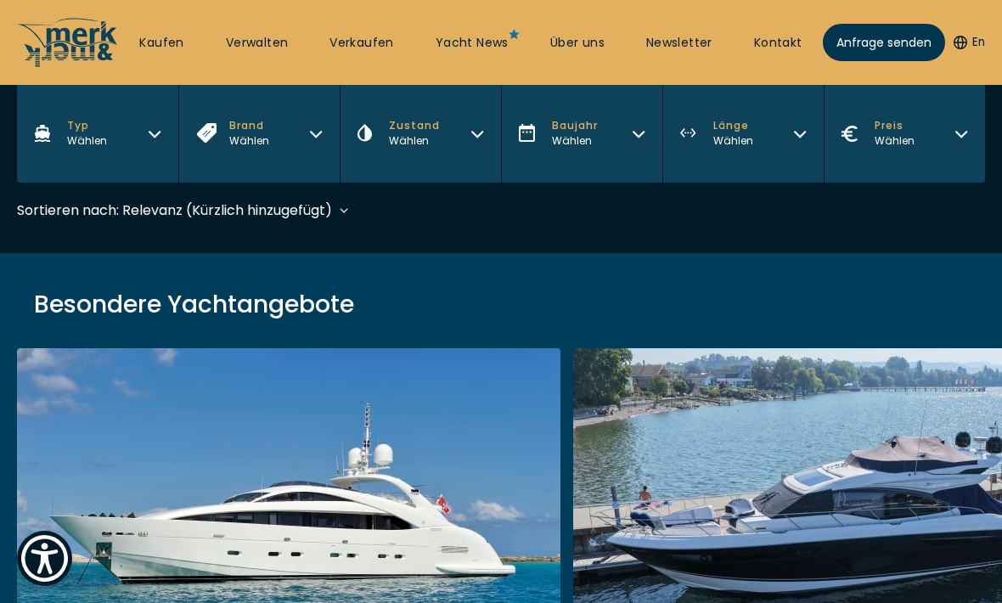
click at [904, 143] on div "Wählen" at bounding box center [895, 140] width 40 height 15
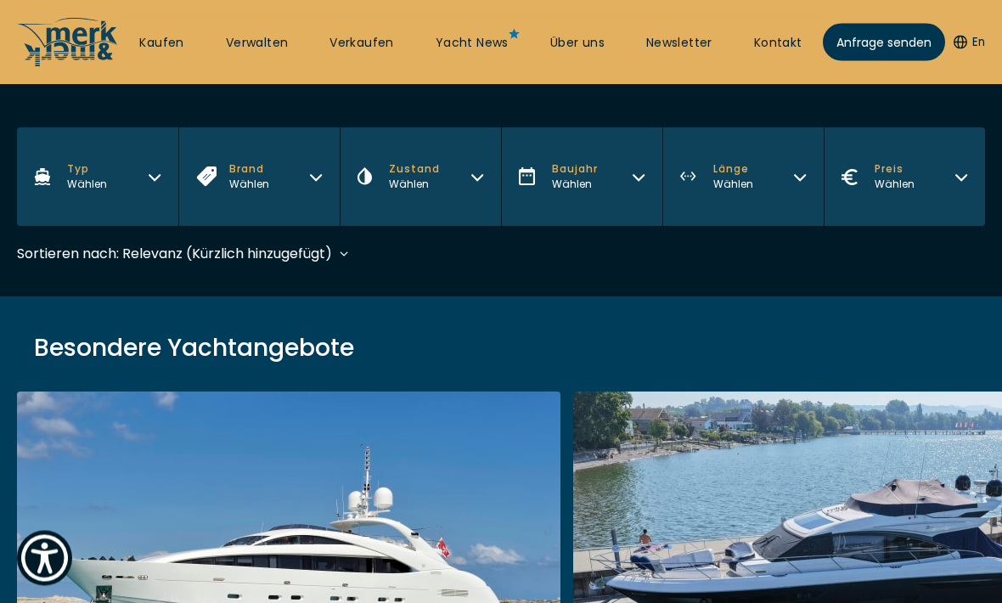
click at [919, 177] on button "Preis Wählen" at bounding box center [904, 177] width 161 height 98
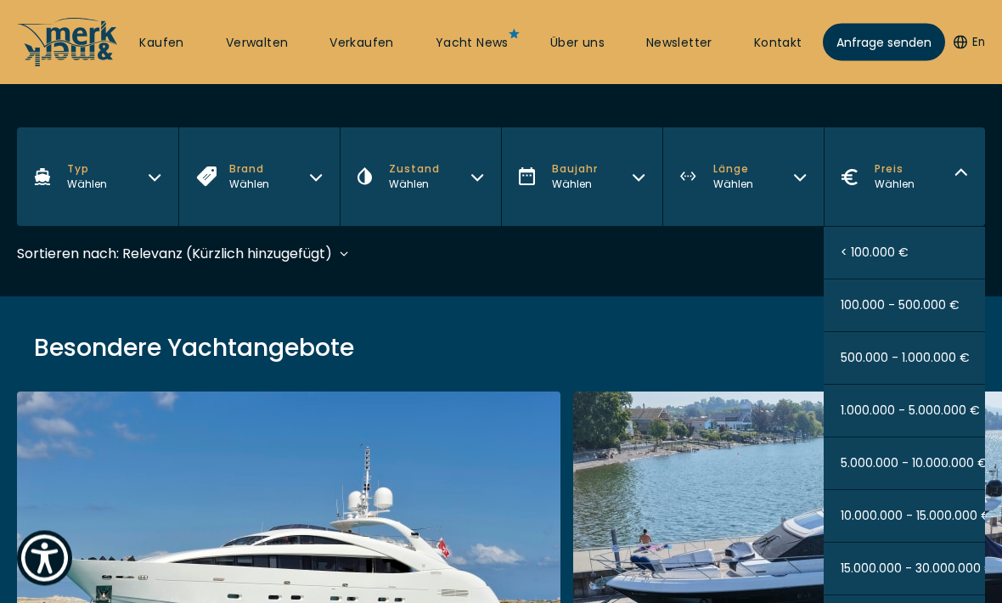
scroll to position [378, 0]
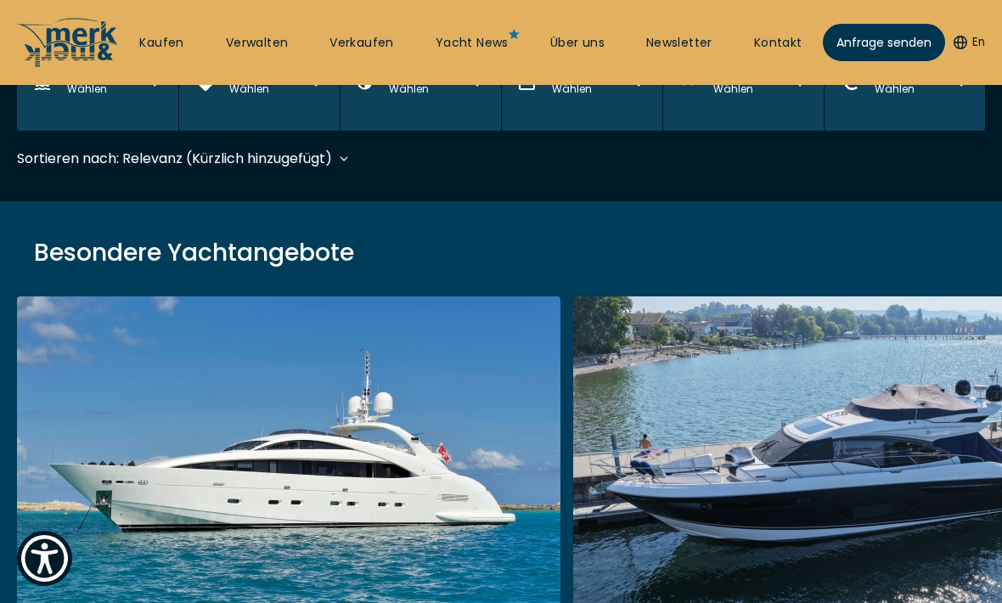
scroll to position [505, 0]
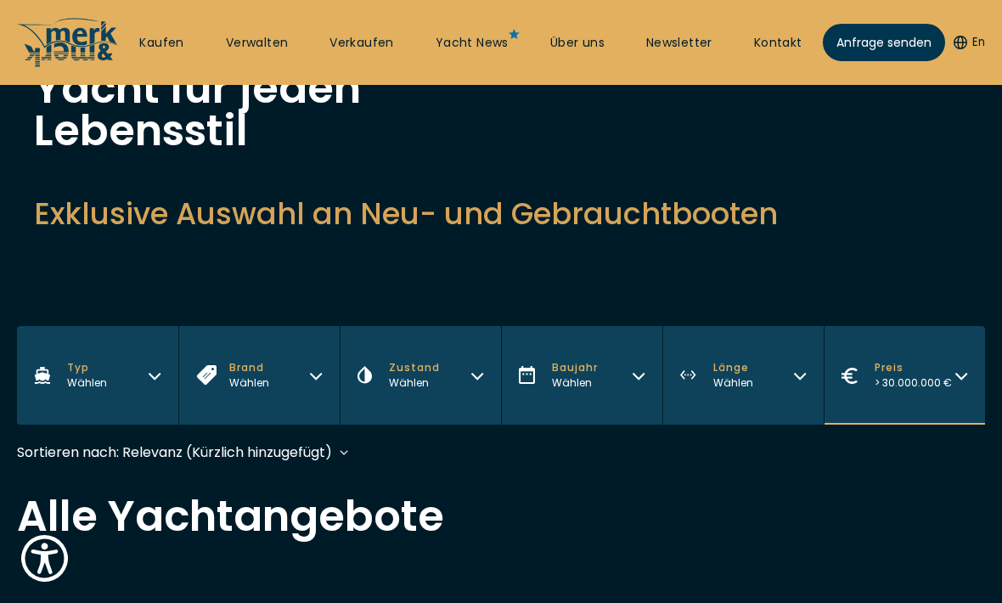
scroll to position [193, 0]
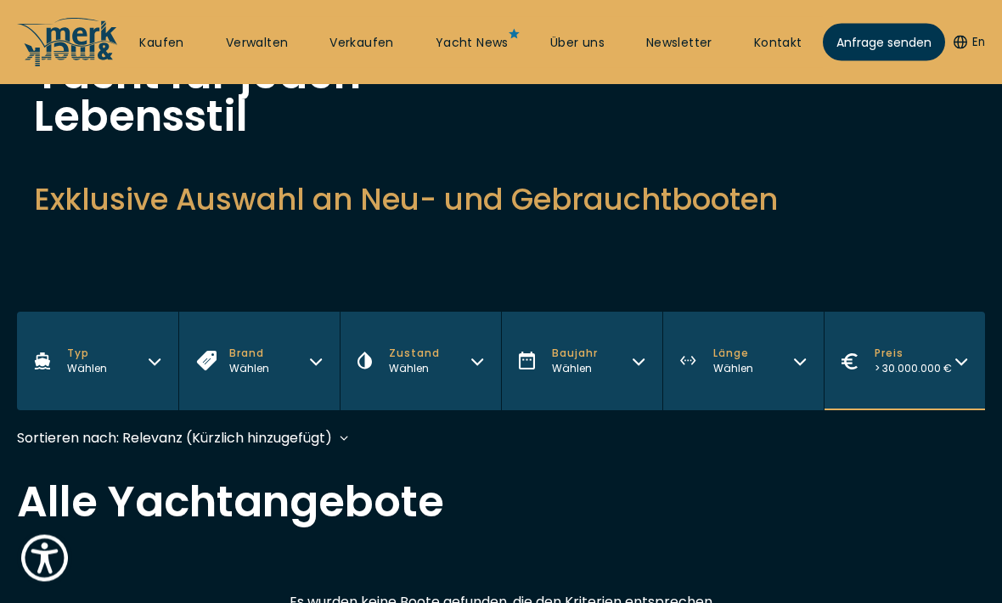
click at [757, 370] on button "Länge Wählen" at bounding box center [742, 361] width 161 height 98
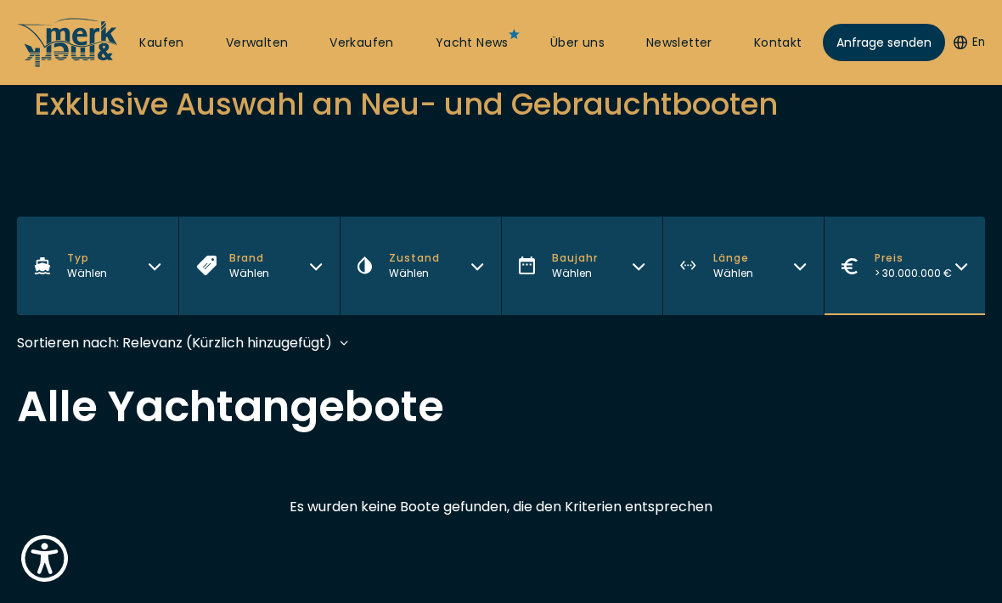
scroll to position [323, 0]
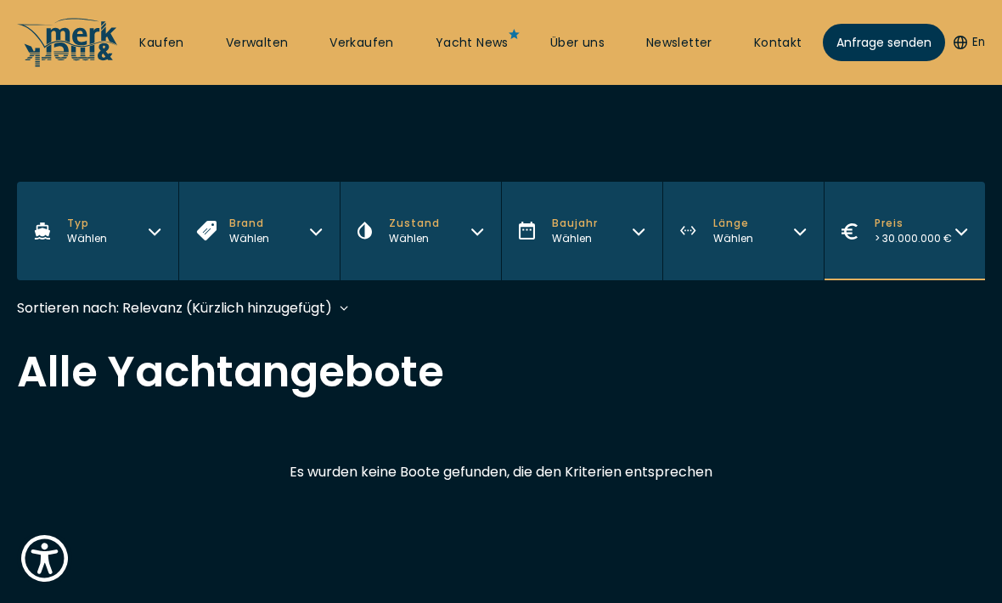
click at [772, 205] on button "Länge Wählen" at bounding box center [742, 231] width 161 height 98
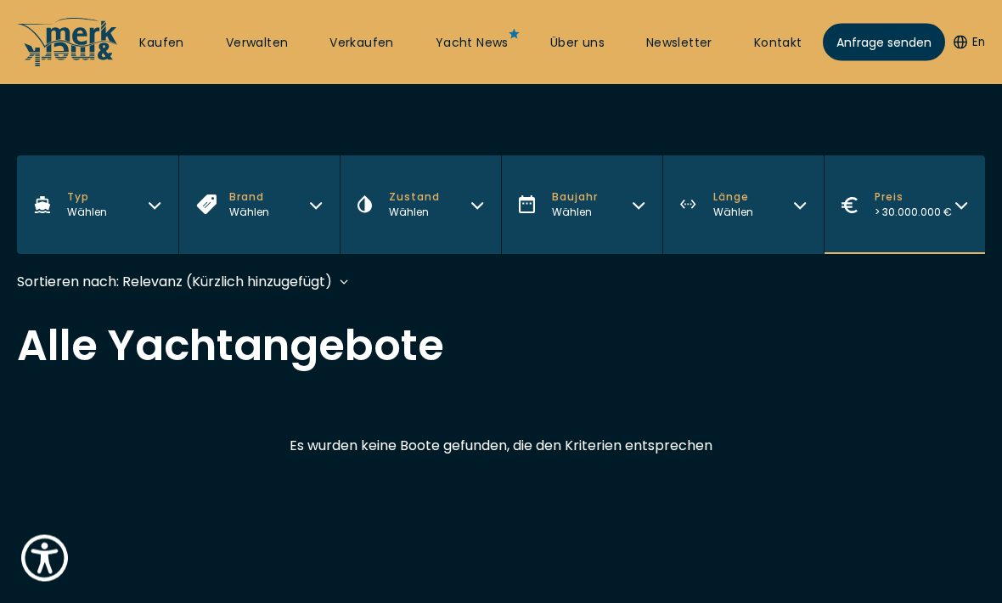
scroll to position [350, 0]
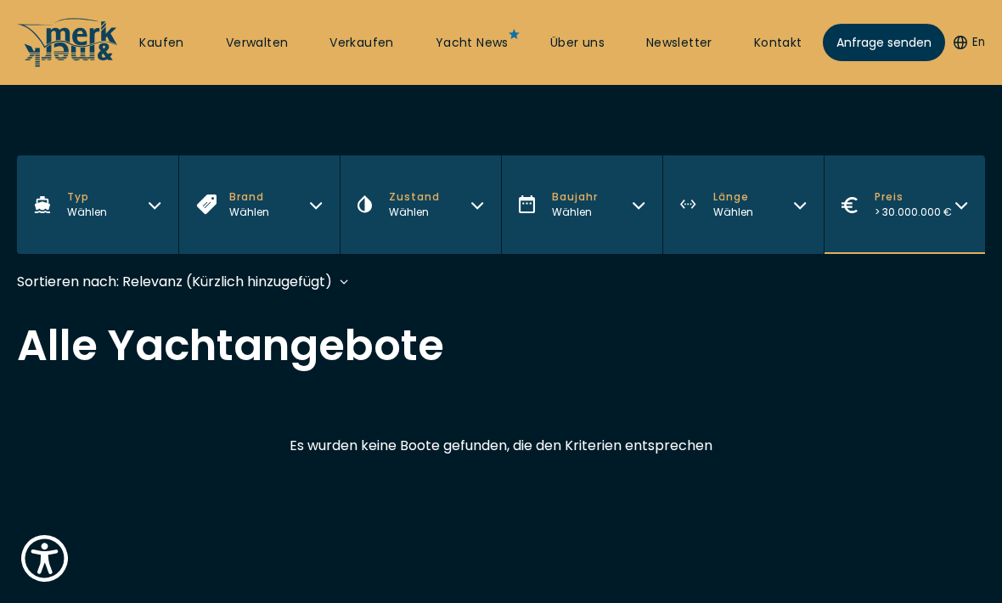
click at [769, 214] on button "Länge Wählen" at bounding box center [742, 204] width 161 height 98
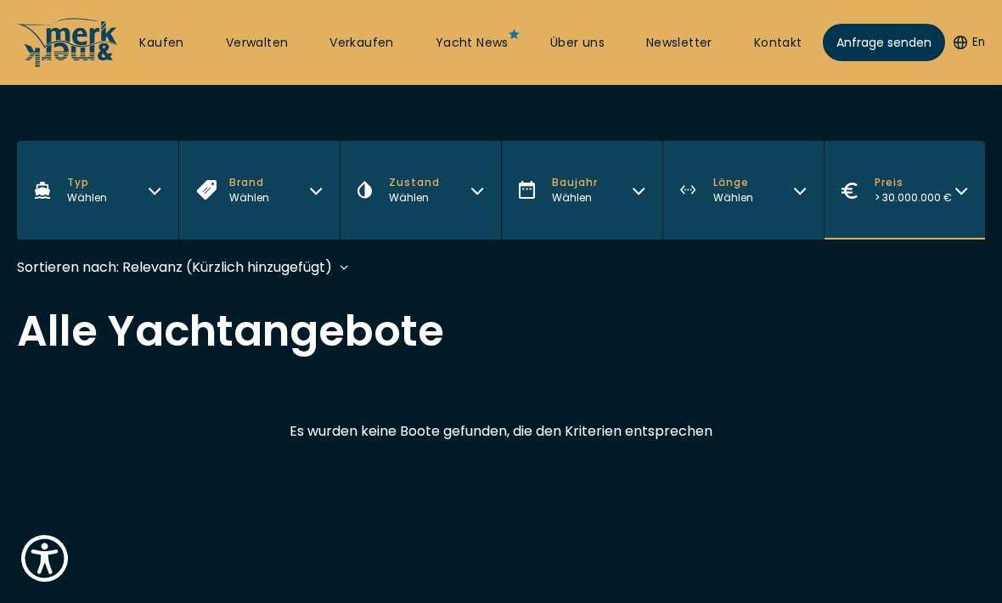
scroll to position [370, 0]
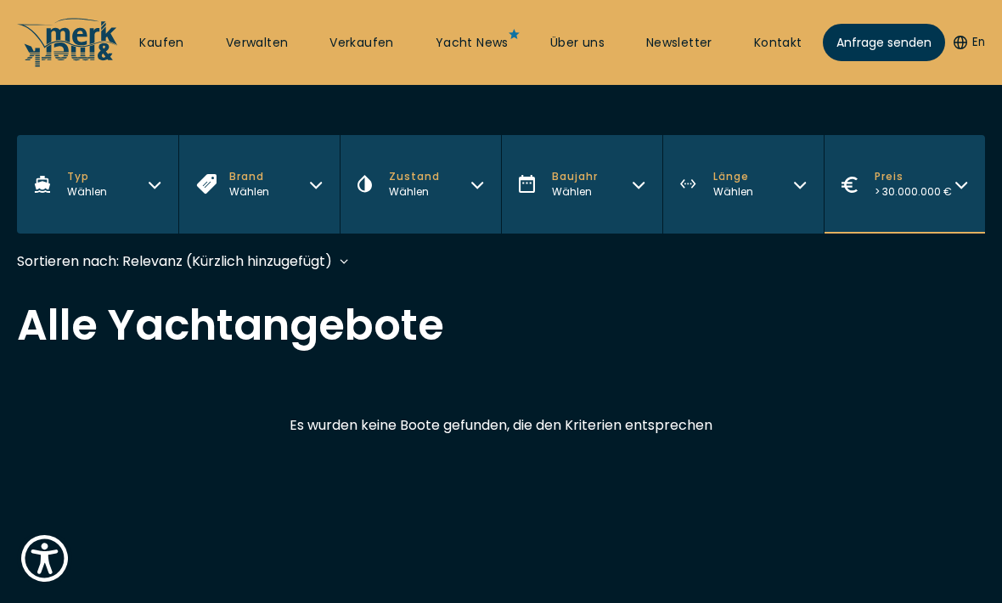
click at [764, 183] on button "Länge Wählen" at bounding box center [742, 184] width 161 height 98
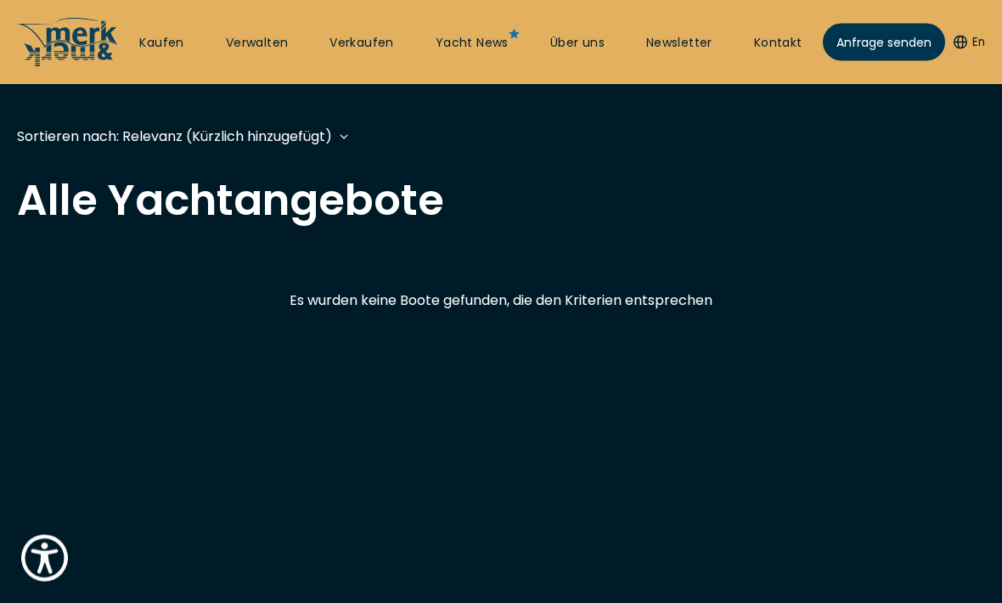
scroll to position [505, 0]
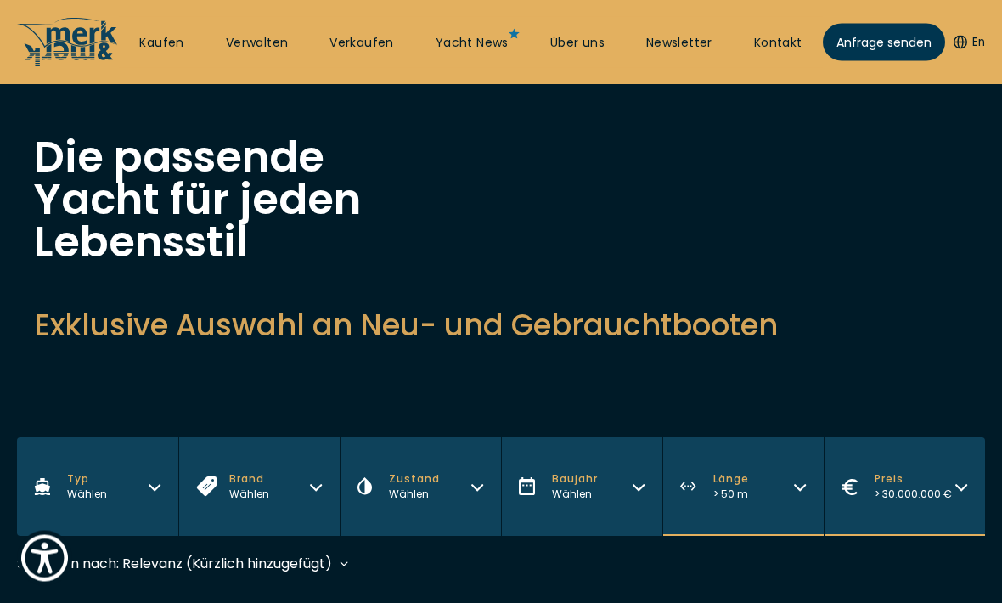
click at [605, 484] on button "Baujahr Wählen" at bounding box center [581, 487] width 161 height 98
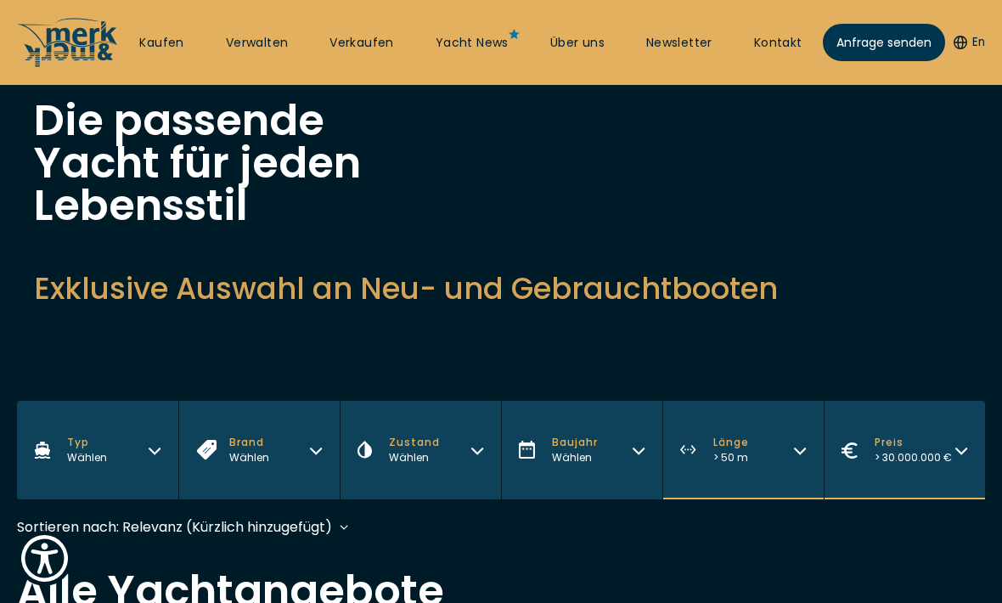
scroll to position [105, 0]
click at [609, 440] on button "Baujahr Wählen" at bounding box center [581, 449] width 161 height 98
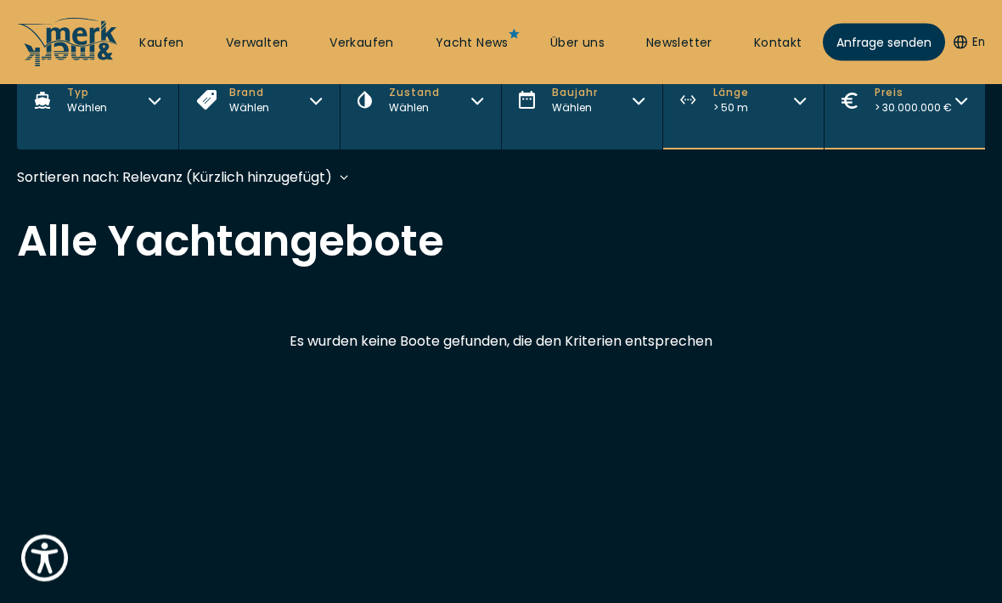
click at [616, 118] on button "Baujahr Wählen" at bounding box center [581, 101] width 161 height 98
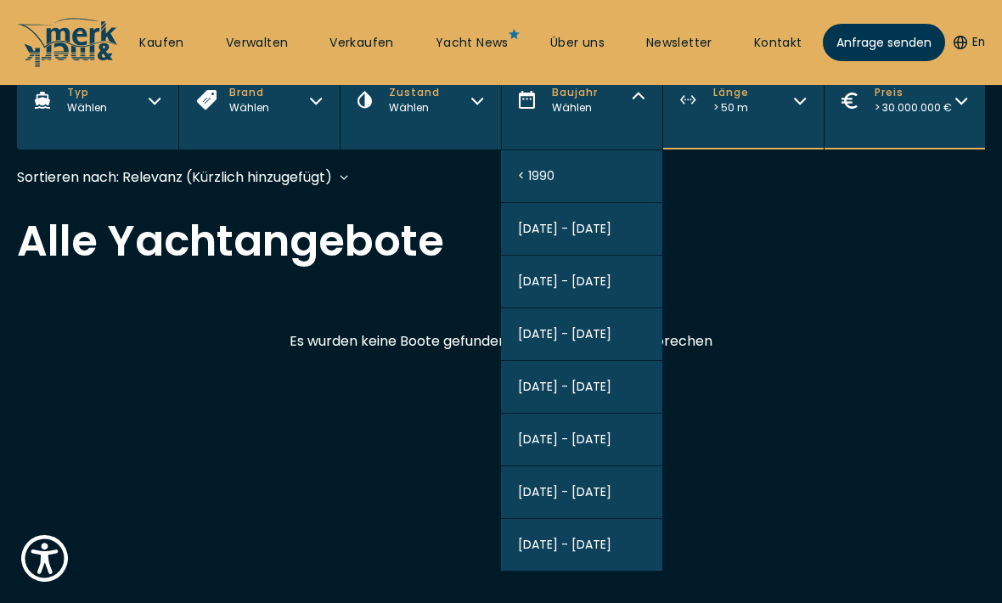
click at [611, 538] on button "2020 - 2025" at bounding box center [581, 545] width 161 height 53
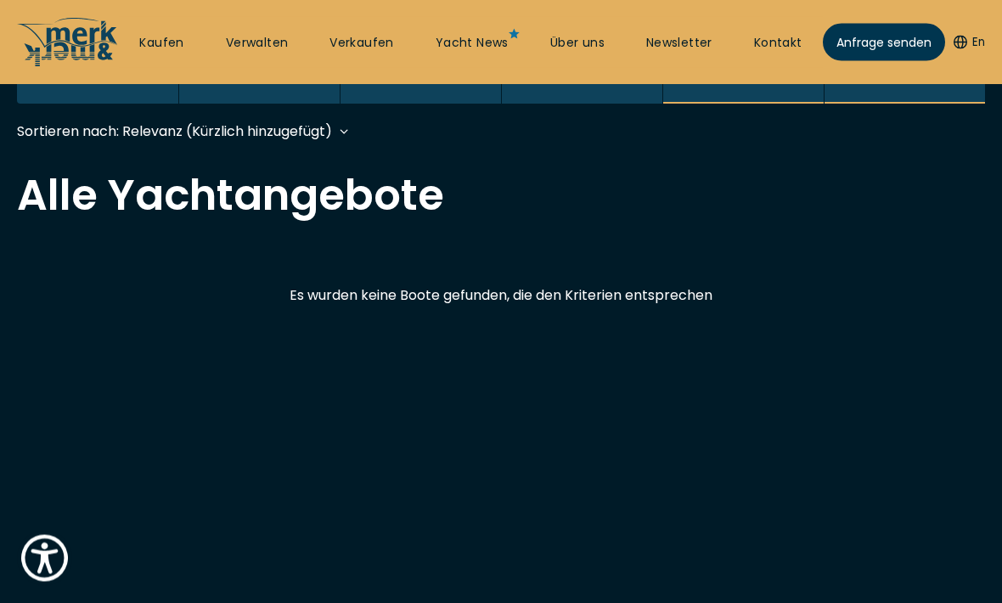
scroll to position [505, 0]
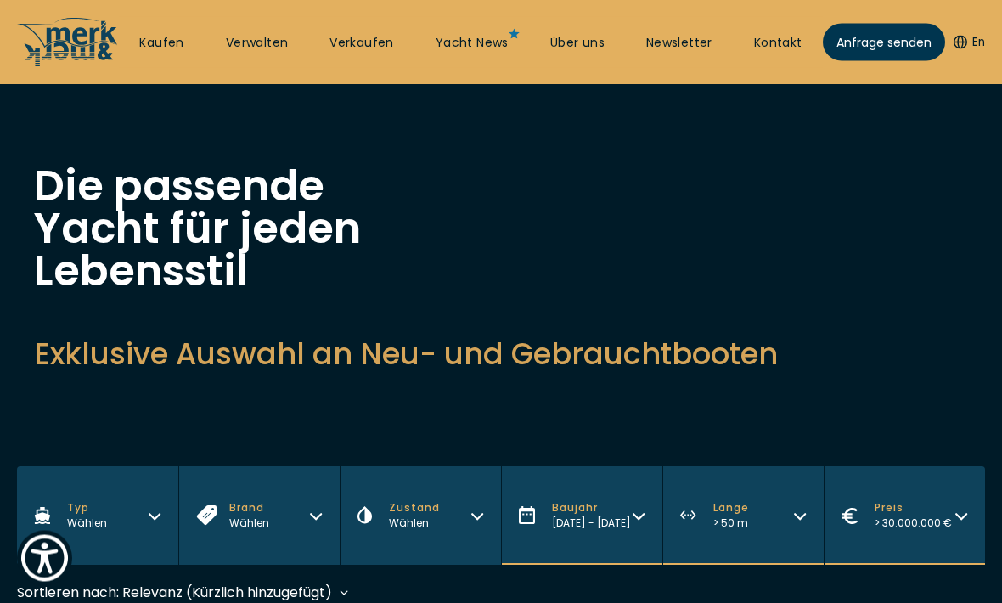
scroll to position [41, 0]
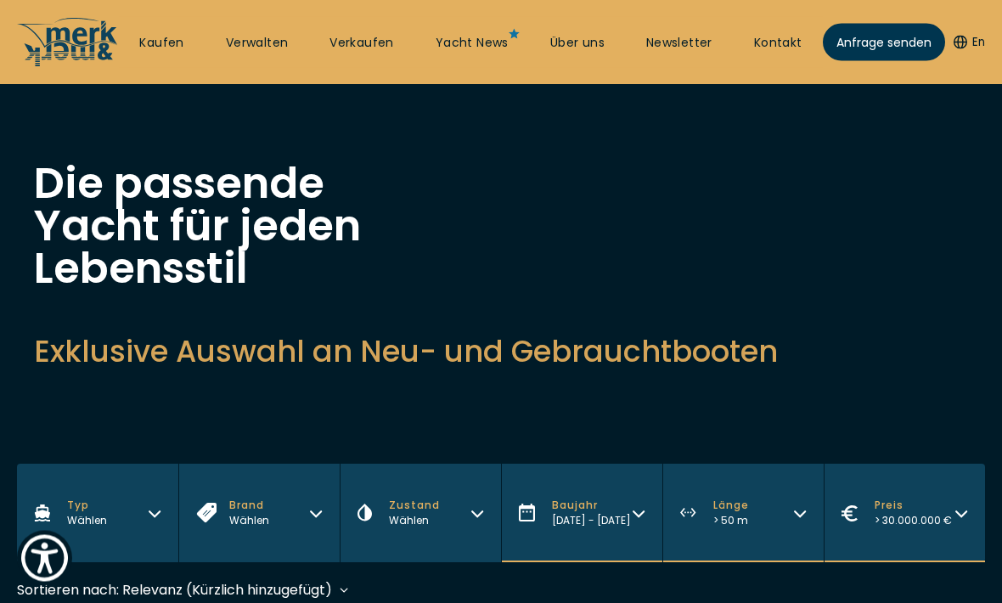
click at [434, 514] on span "Zustand" at bounding box center [414, 505] width 51 height 15
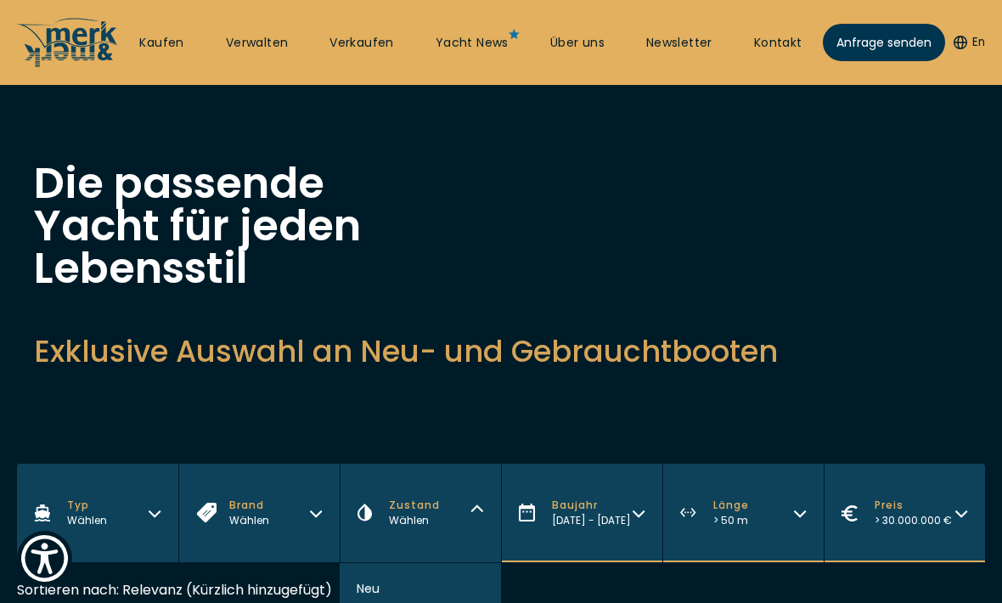
click at [528, 368] on h2 "Exklusive Auswahl an Neu- und Gebrauchtbooten" at bounding box center [501, 351] width 934 height 42
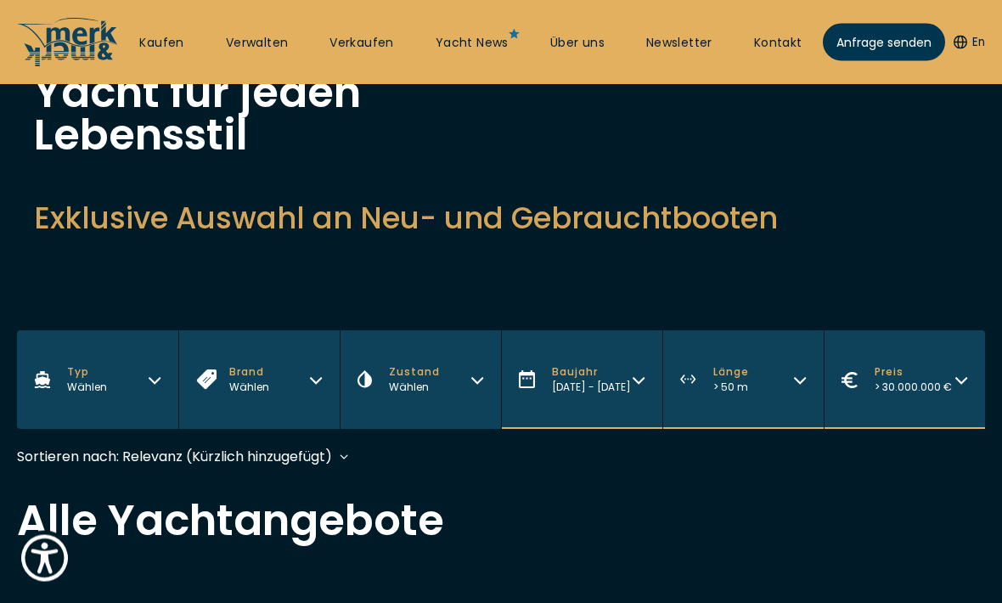
click at [446, 394] on button "Zustand Wählen" at bounding box center [420, 380] width 161 height 98
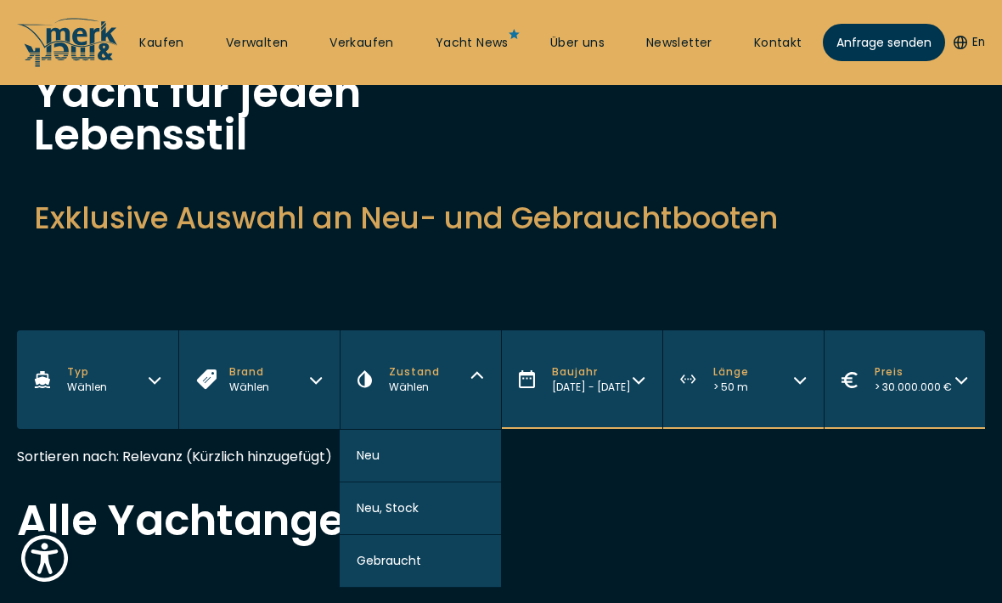
click at [462, 454] on button "Neu" at bounding box center [420, 456] width 161 height 53
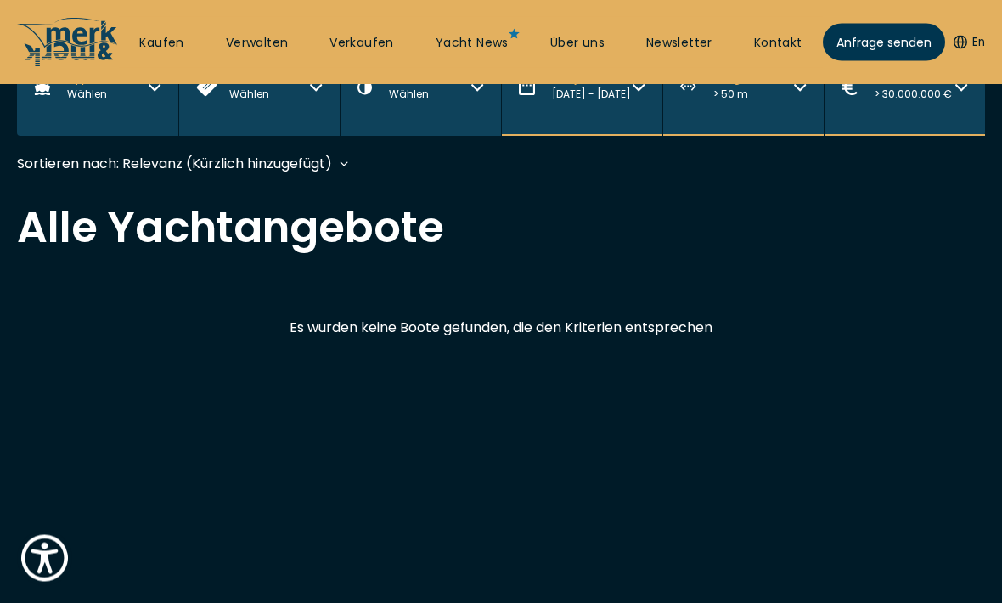
scroll to position [505, 0]
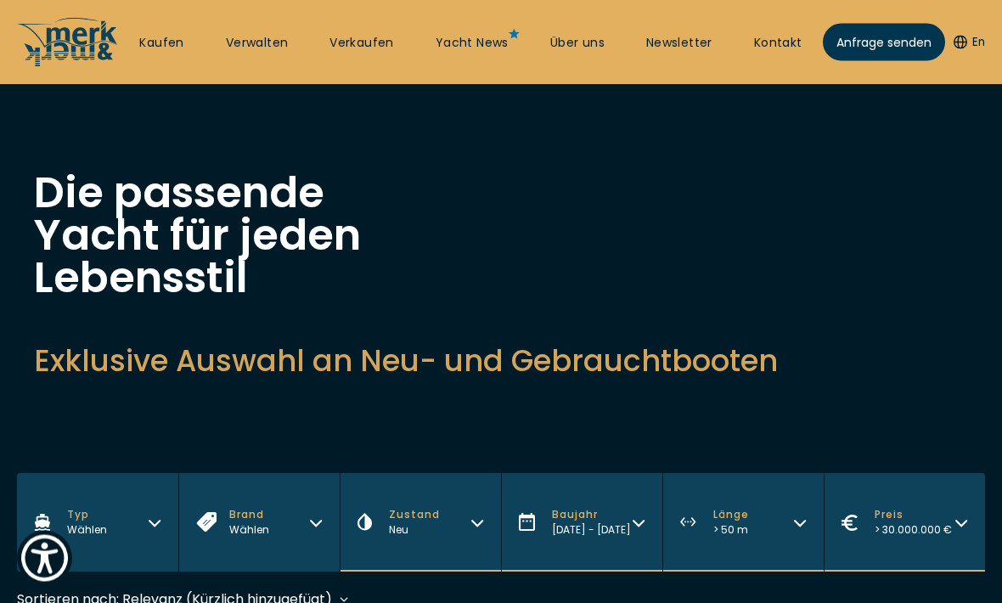
scroll to position [34, 0]
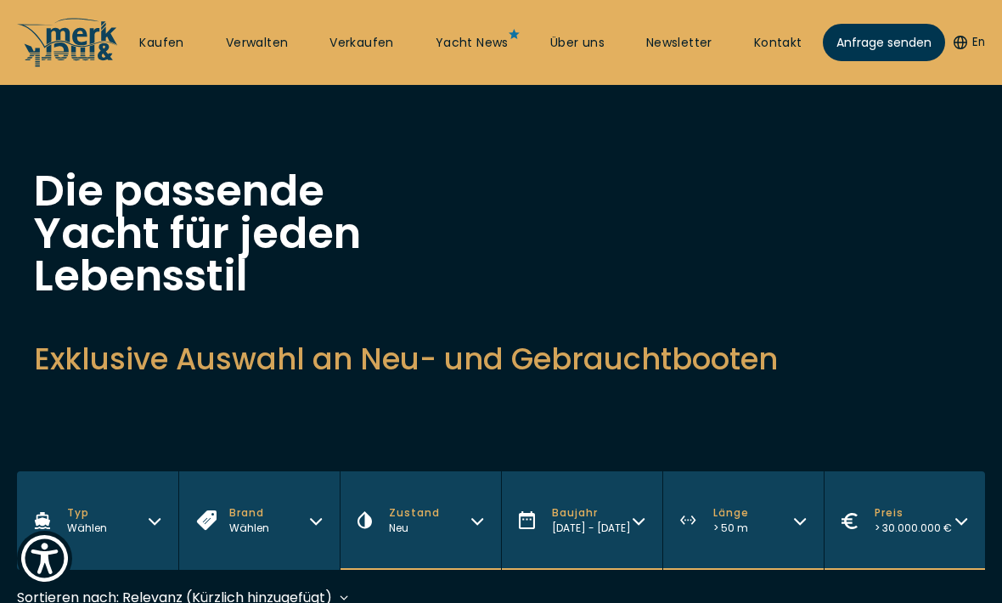
click at [286, 515] on button "Brand Wählen" at bounding box center [258, 520] width 161 height 98
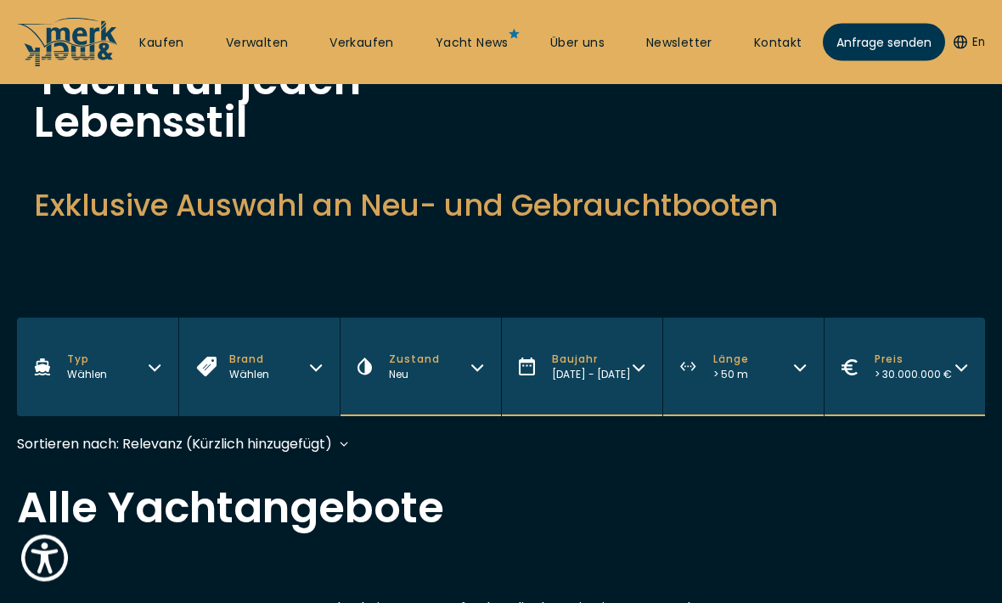
click at [279, 366] on button "Brand Wählen" at bounding box center [258, 367] width 161 height 98
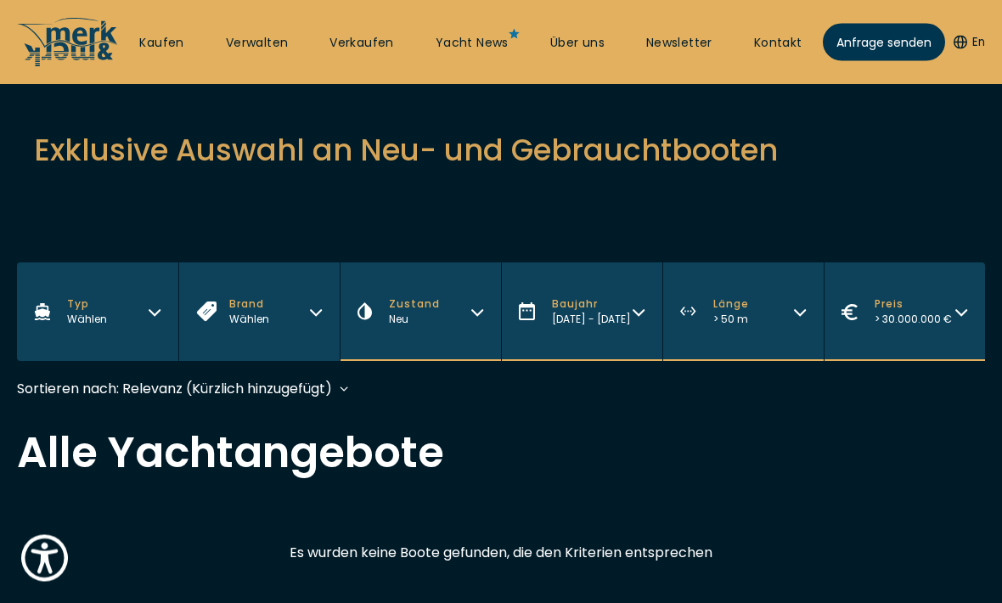
scroll to position [243, 0]
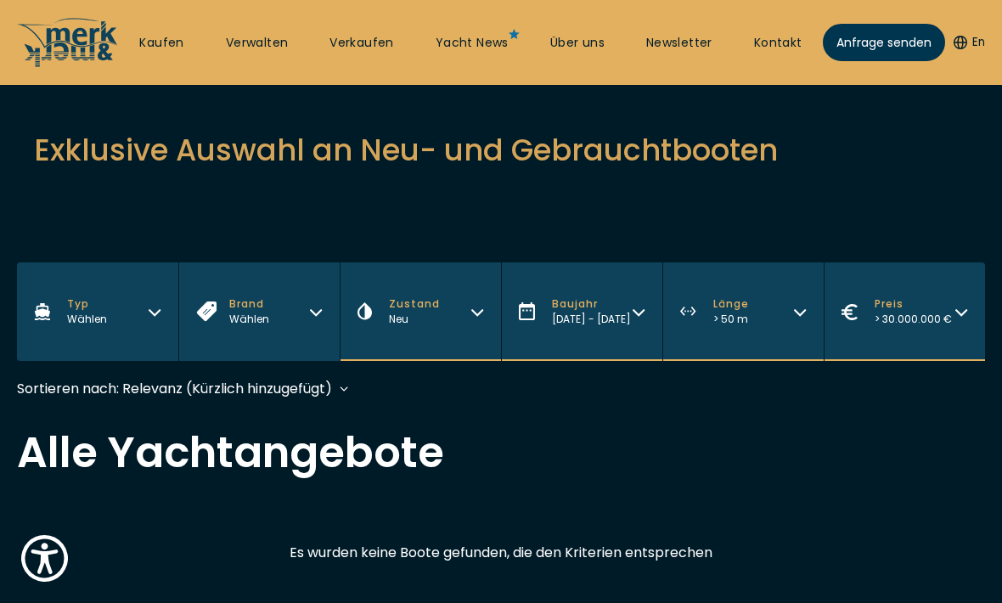
click at [301, 316] on button "Brand Wählen" at bounding box center [258, 311] width 161 height 98
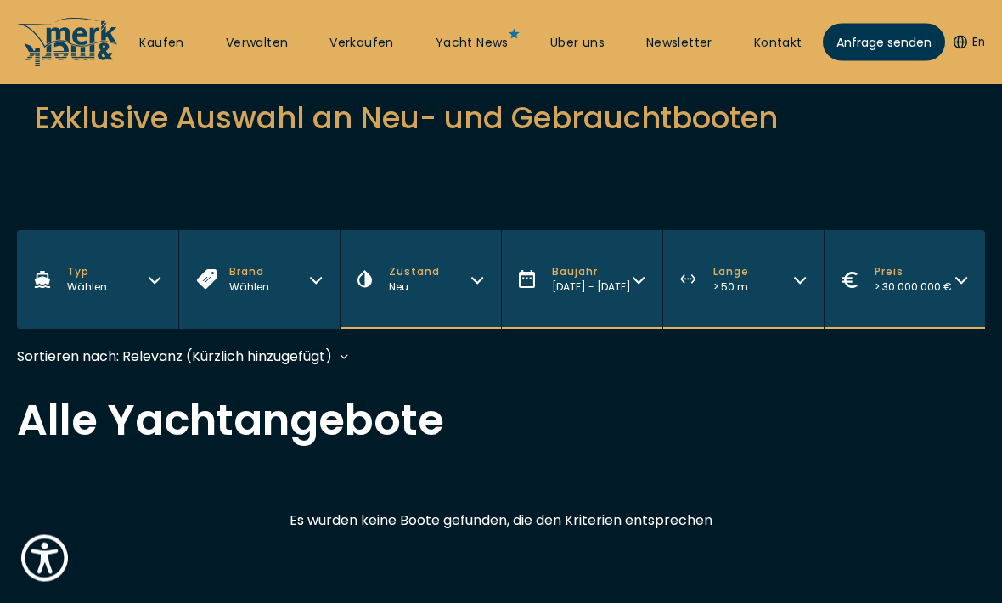
scroll to position [273, 0]
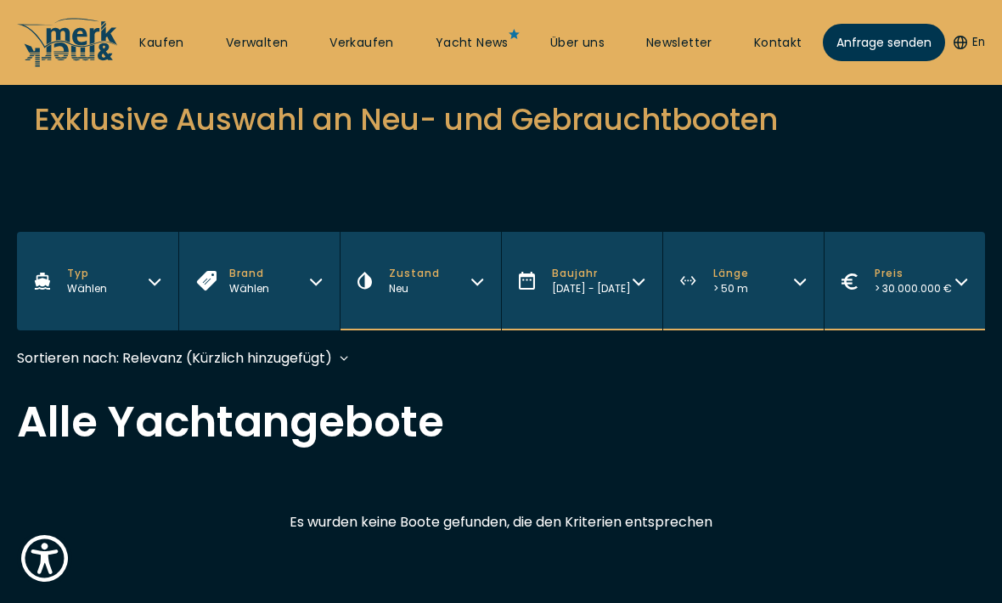
click at [134, 270] on button "Typ Wählen" at bounding box center [97, 281] width 161 height 98
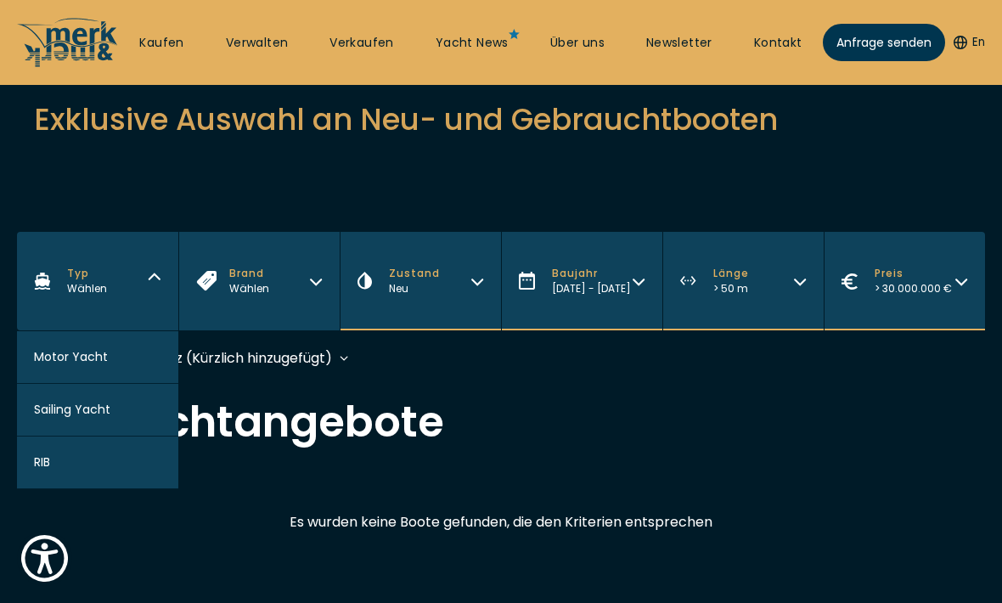
click at [140, 351] on button "Motor Yacht" at bounding box center [97, 357] width 161 height 53
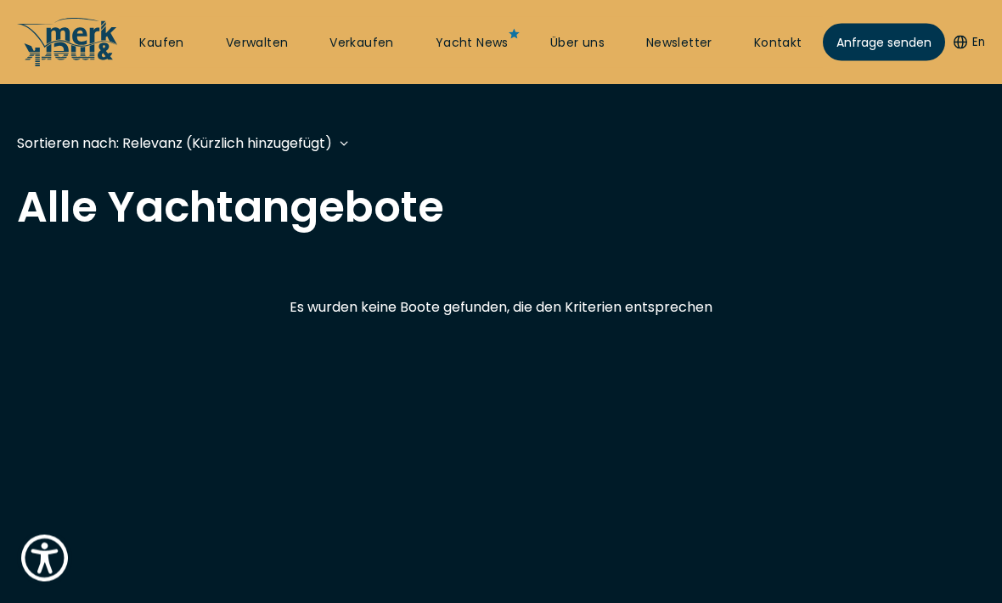
scroll to position [505, 0]
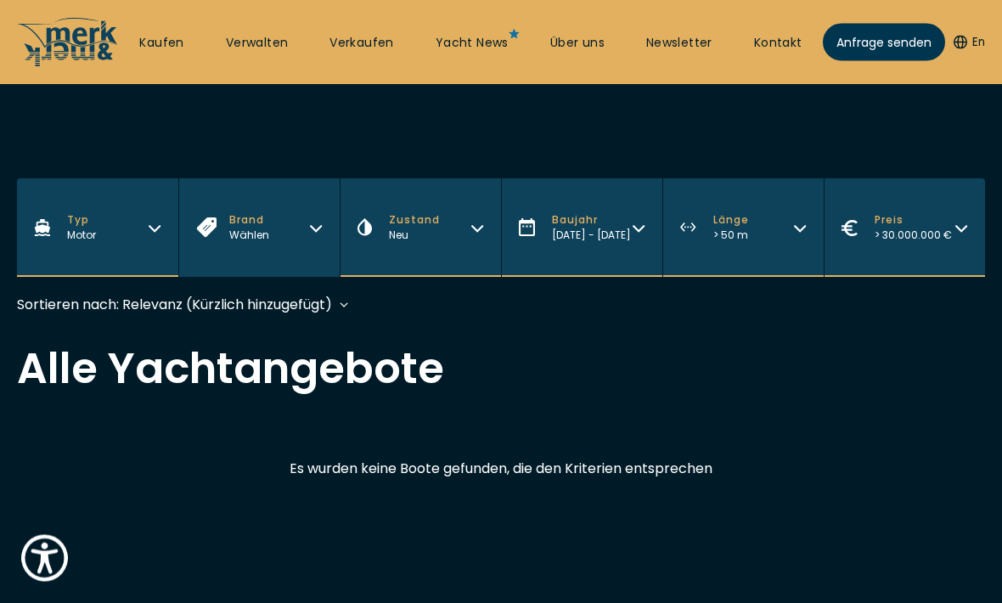
scroll to position [324, 0]
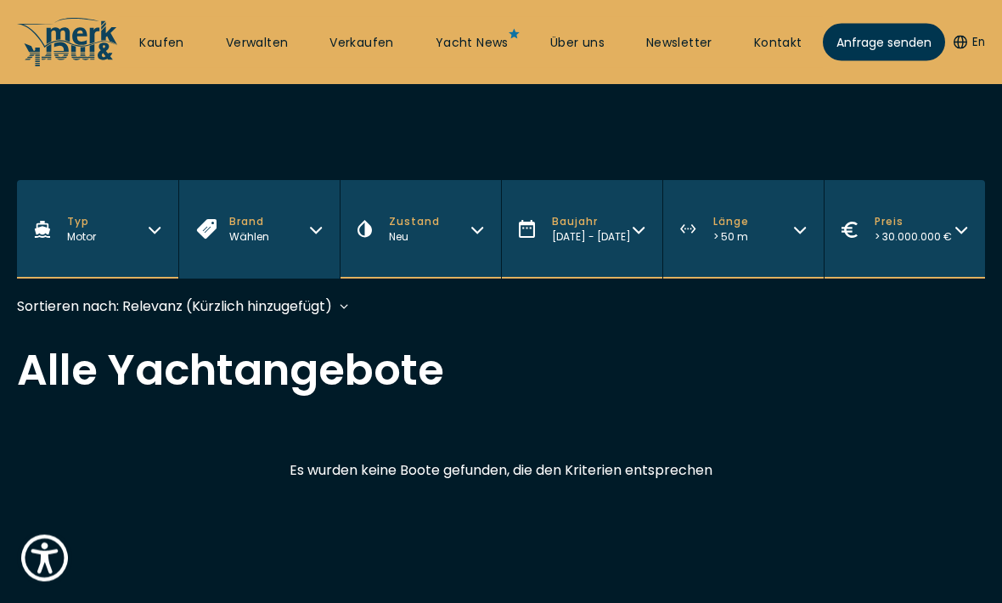
click at [277, 254] on button "Brand Wählen" at bounding box center [258, 230] width 161 height 98
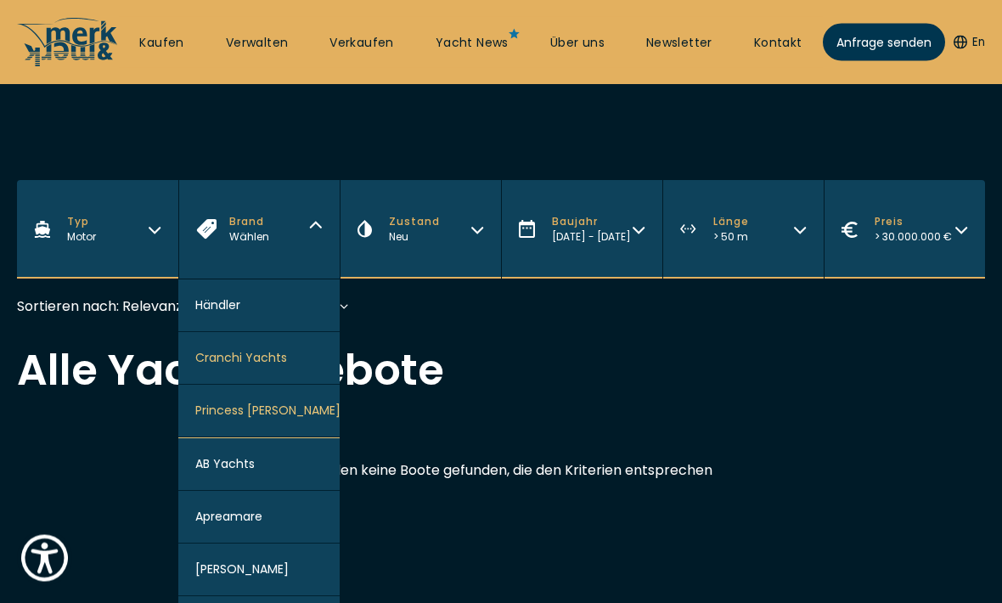
scroll to position [325, 0]
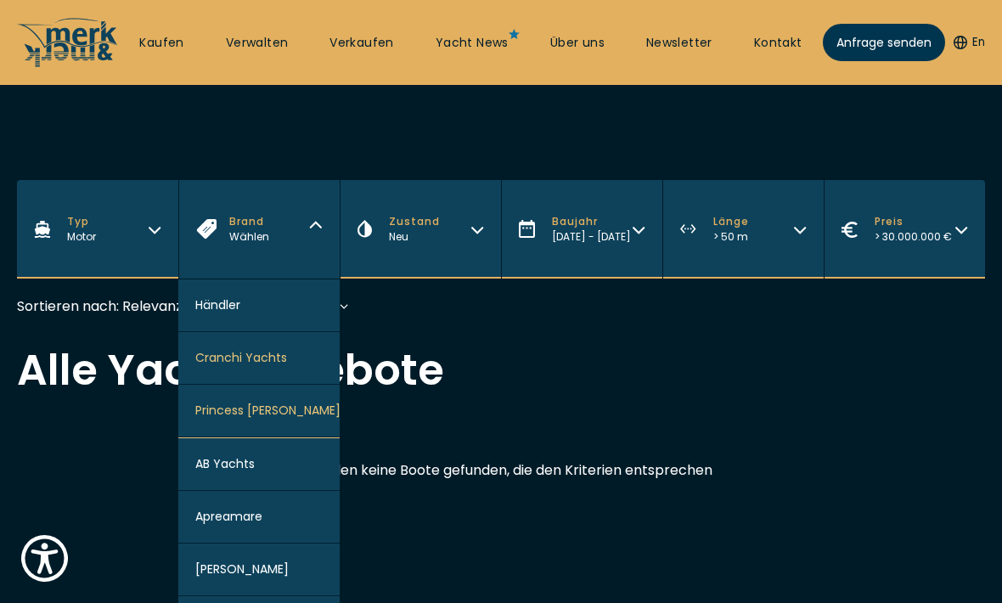
click at [462, 230] on button "Zustand Neu" at bounding box center [420, 229] width 161 height 98
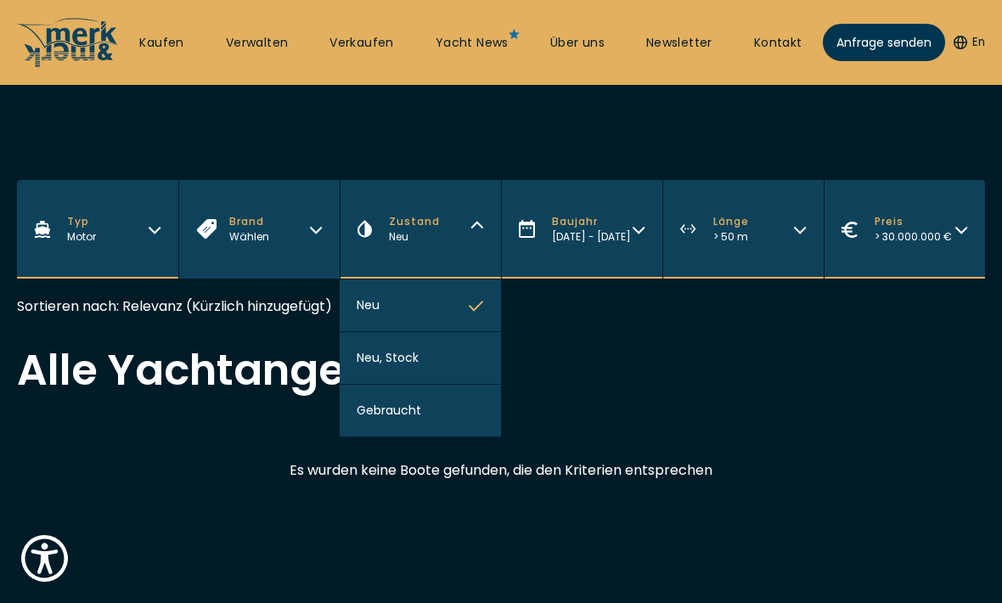
click at [610, 252] on button "Baujahr 2020 - 2025" at bounding box center [581, 229] width 161 height 98
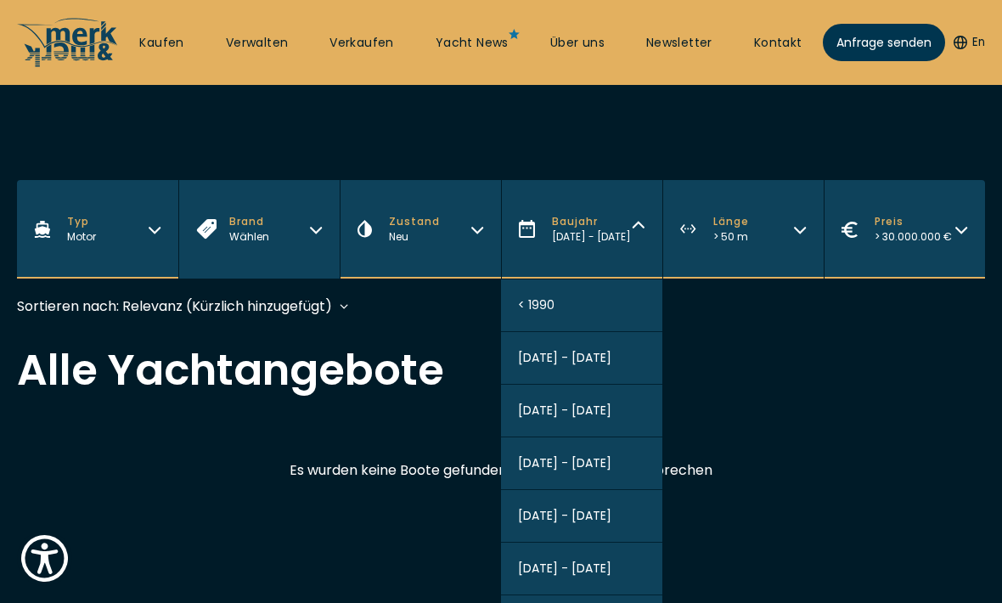
click at [616, 361] on button "1990 - 1995" at bounding box center [581, 358] width 161 height 53
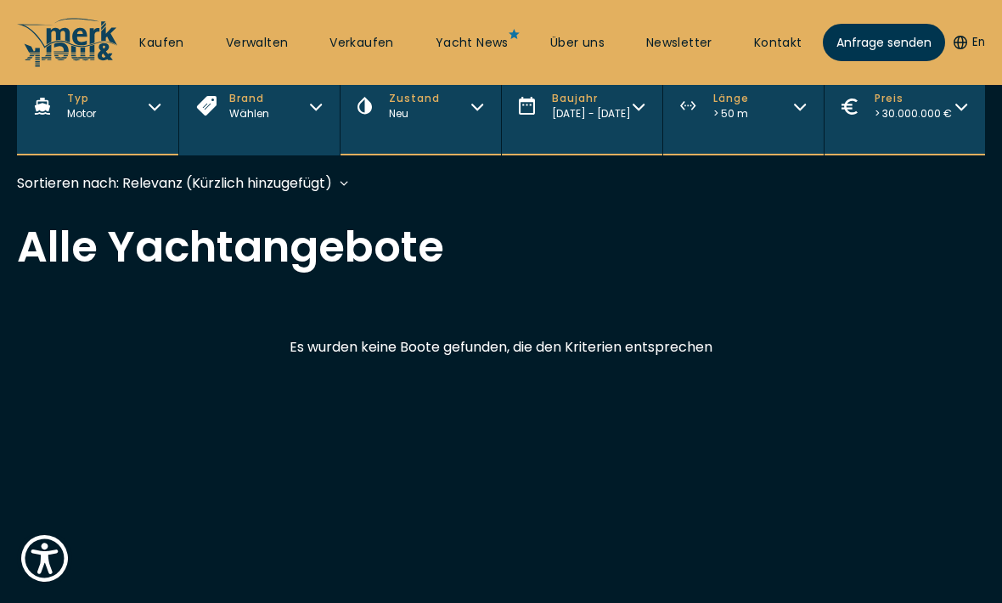
scroll to position [505, 0]
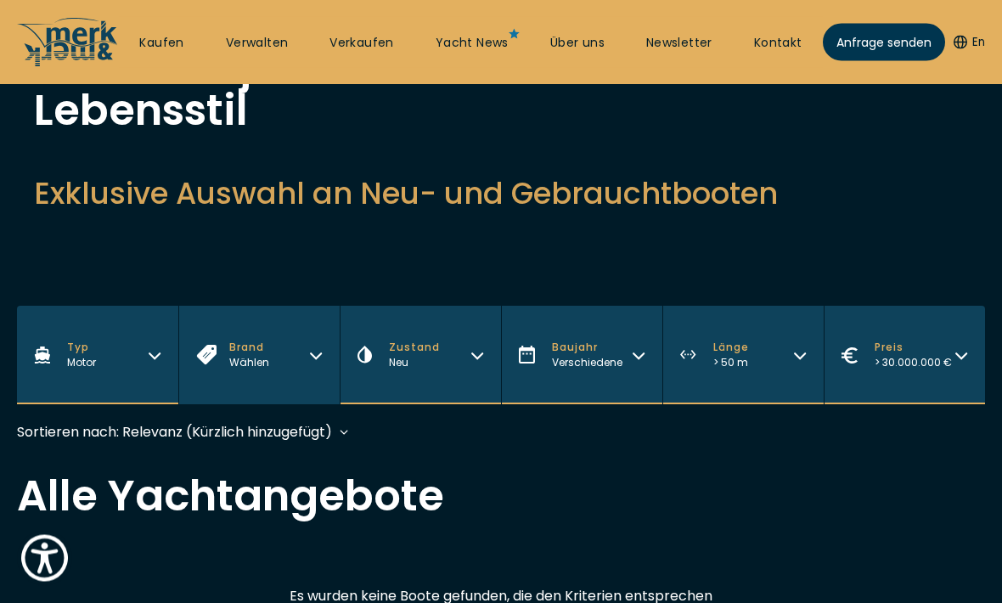
click at [754, 357] on button "Länge > 50 m" at bounding box center [742, 356] width 161 height 98
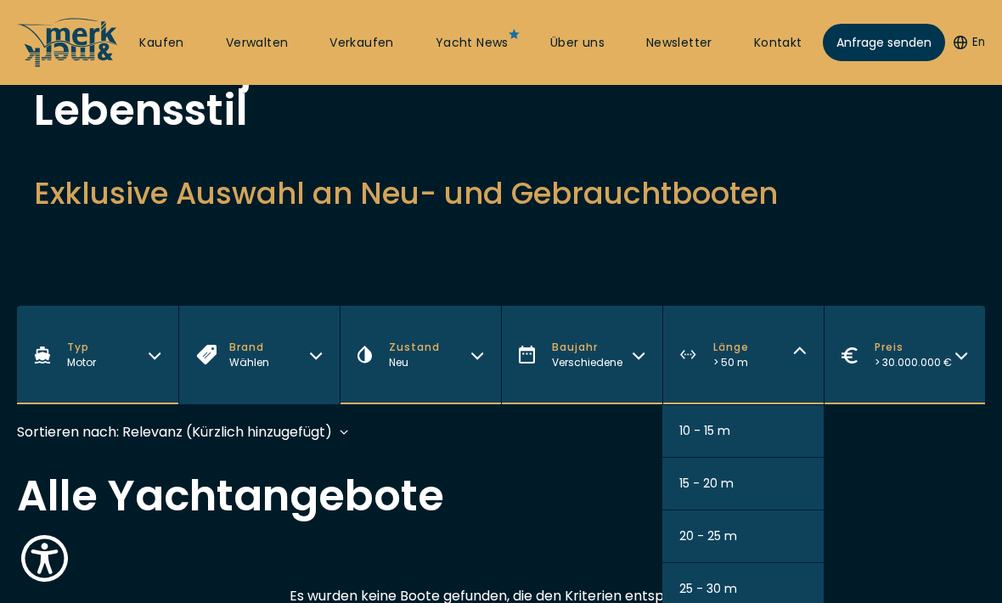
click at [778, 533] on button "20 - 25 m" at bounding box center [742, 536] width 161 height 53
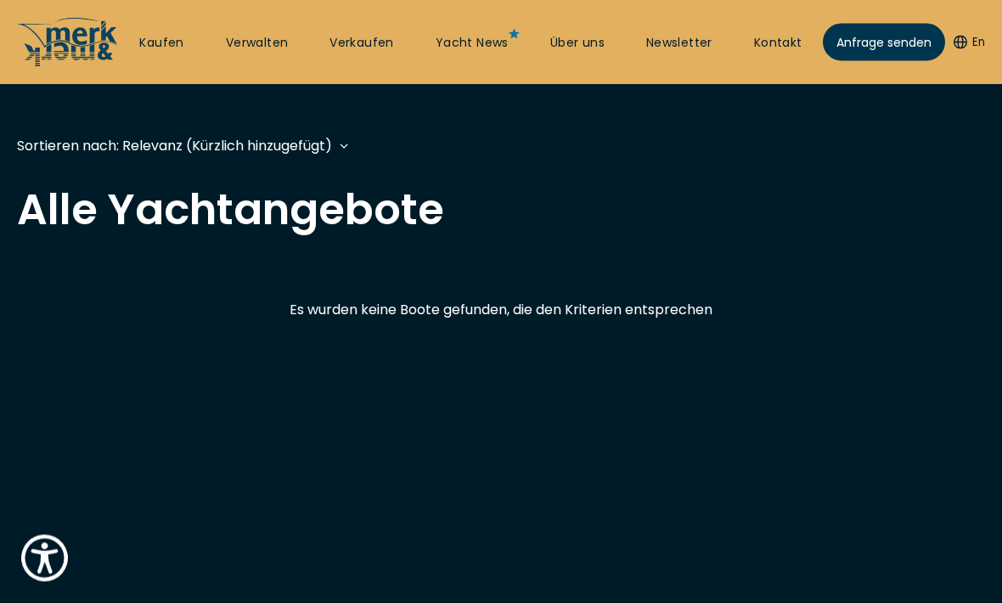
scroll to position [505, 0]
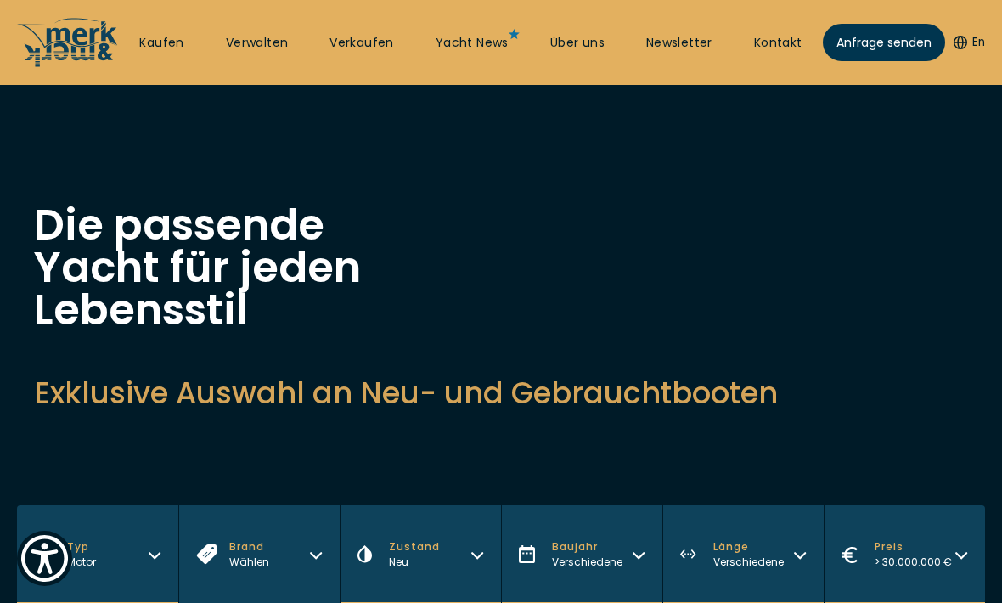
click at [166, 47] on link "Kaufen" at bounding box center [161, 43] width 44 height 17
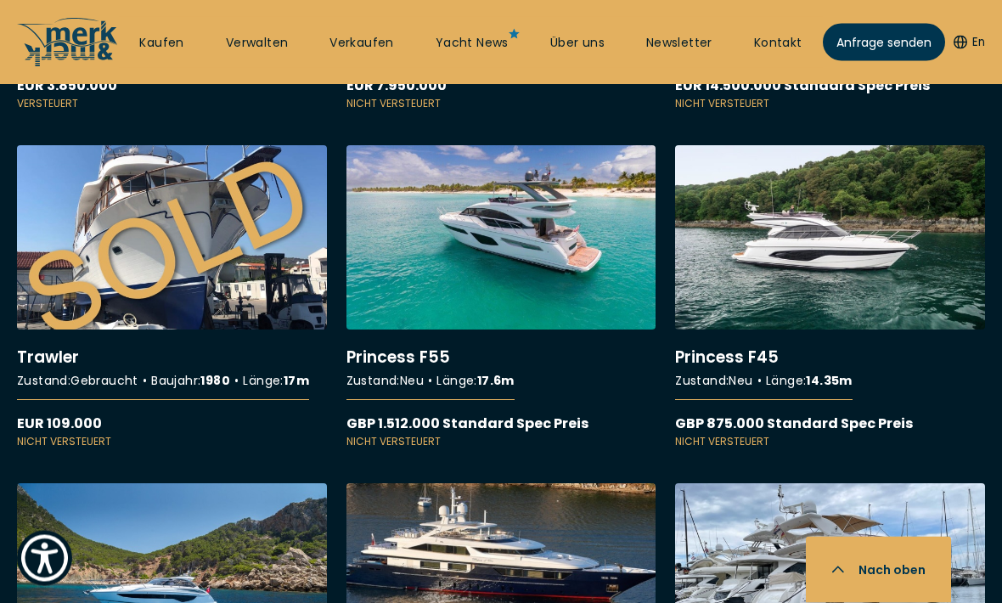
scroll to position [11298, 0]
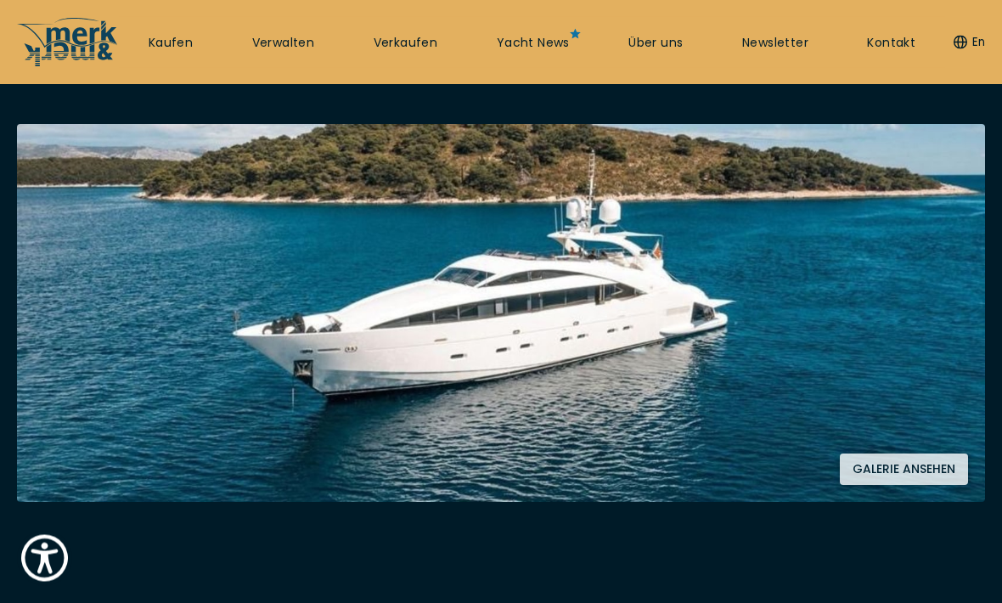
click at [792, 282] on img at bounding box center [501, 314] width 968 height 378
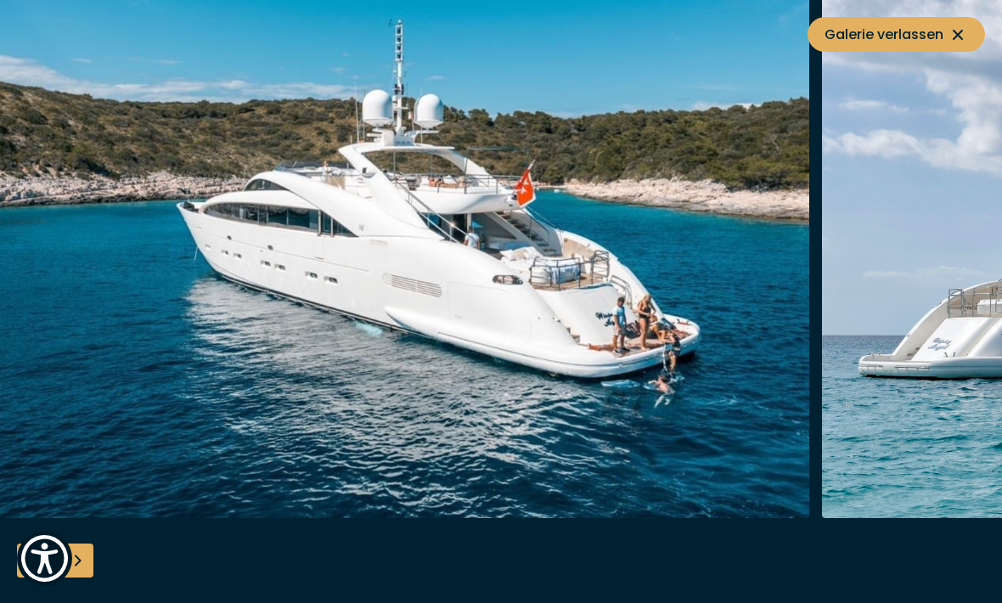
click at [970, 24] on button "Galerie verlassen" at bounding box center [895, 34] width 177 height 35
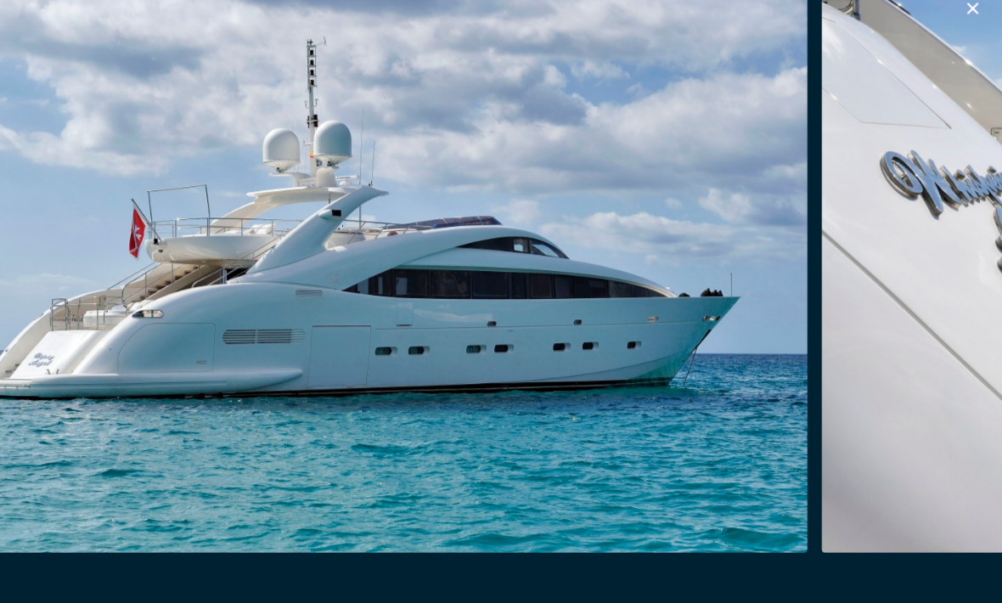
click at [964, 17] on icon "button" at bounding box center [974, 27] width 20 height 20
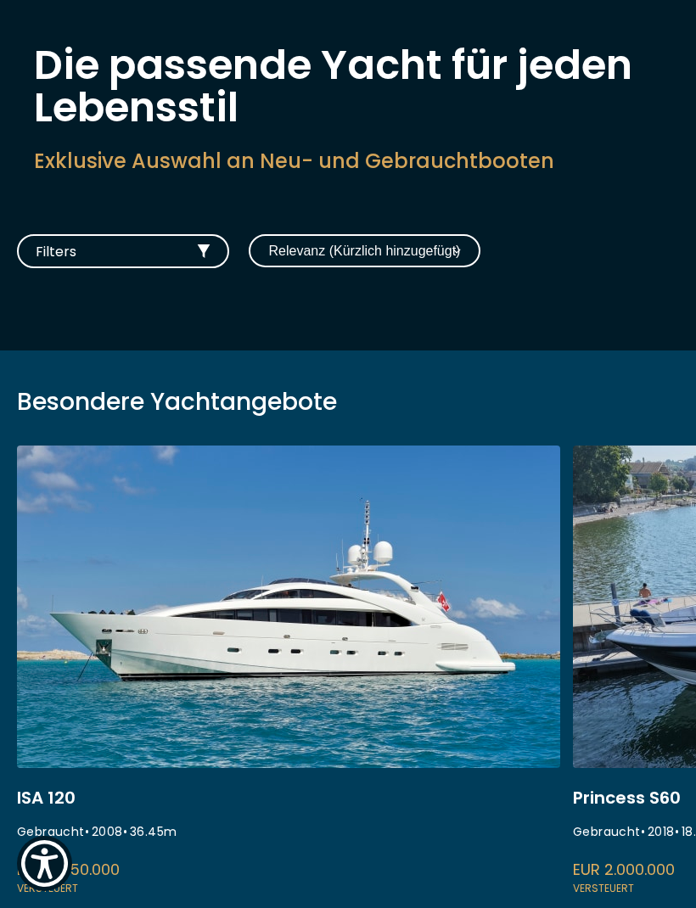
scroll to position [89, 0]
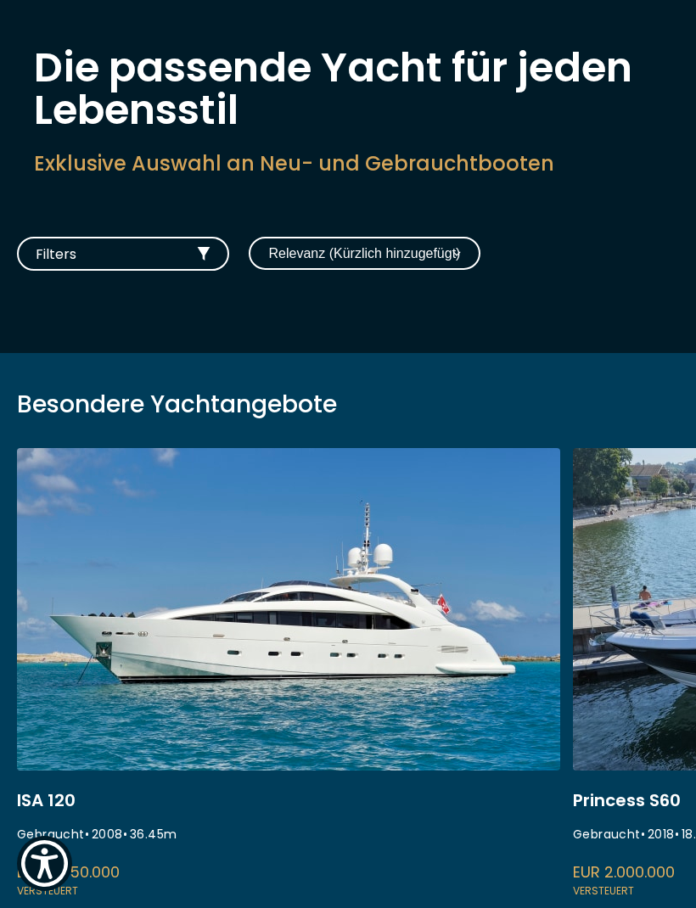
click at [389, 602] on link at bounding box center [288, 674] width 543 height 453
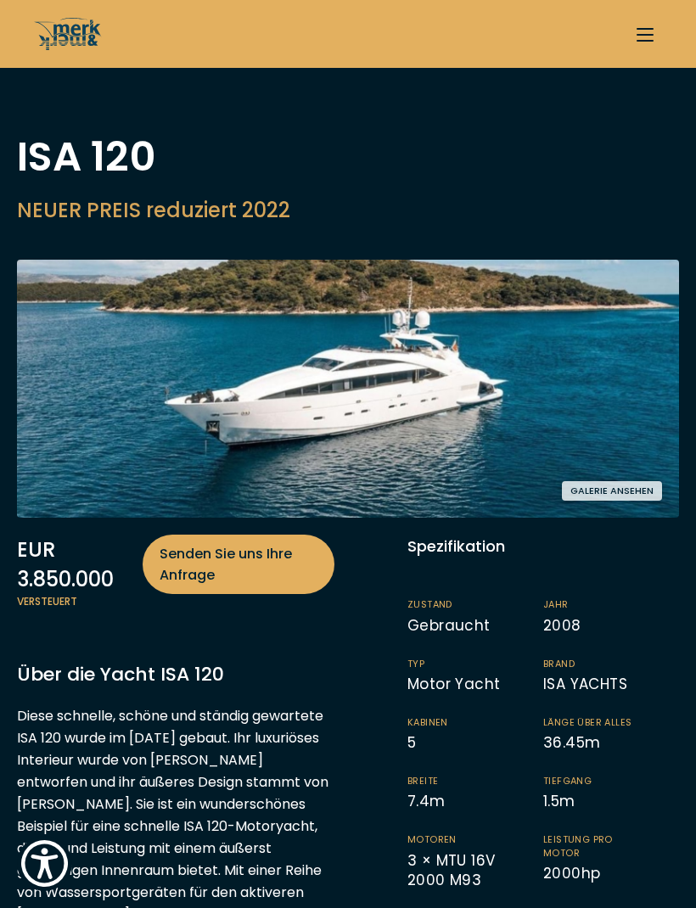
click at [483, 396] on img at bounding box center [348, 389] width 662 height 258
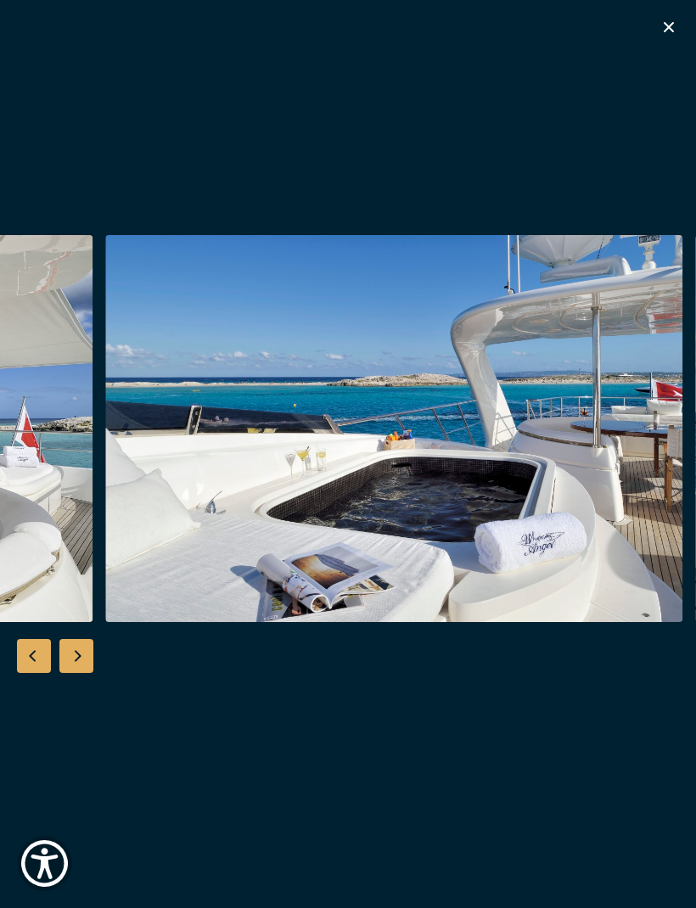
click at [678, 20] on icon "button" at bounding box center [669, 27] width 20 height 20
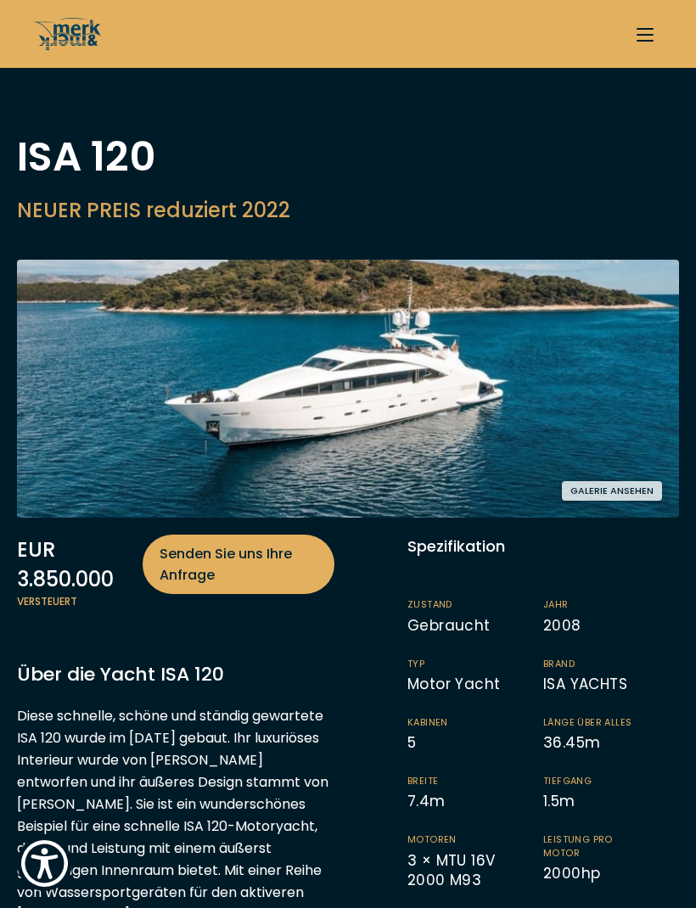
click at [512, 385] on img at bounding box center [348, 389] width 662 height 258
